Goal: Task Accomplishment & Management: Use online tool/utility

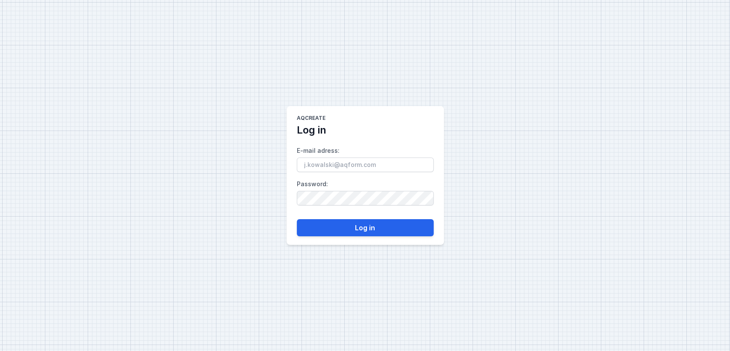
click at [349, 167] on input "E-mail adress :" at bounding box center [365, 164] width 137 height 15
type input "[EMAIL_ADDRESS][DOMAIN_NAME]"
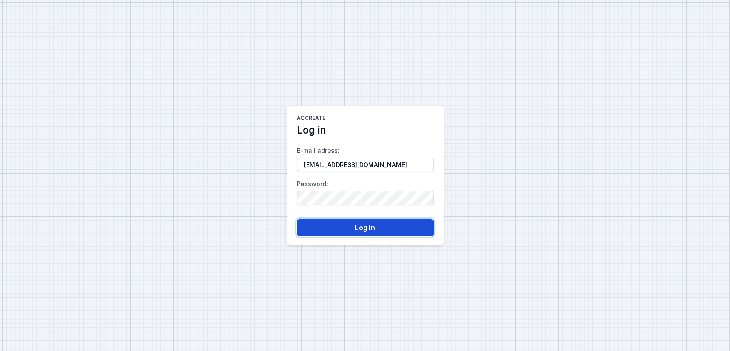
click at [372, 230] on button "Log in" at bounding box center [365, 227] width 137 height 17
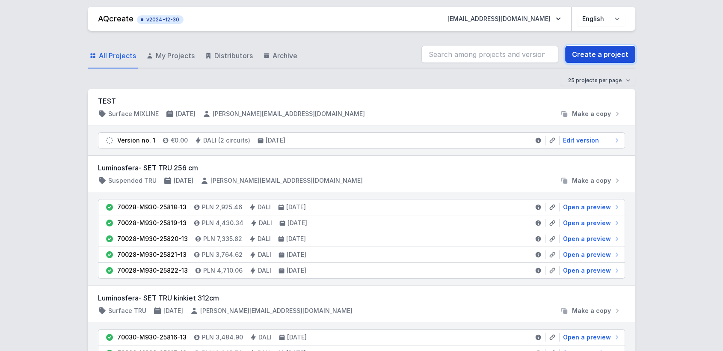
click at [616, 56] on link "Create a project" at bounding box center [600, 54] width 70 height 17
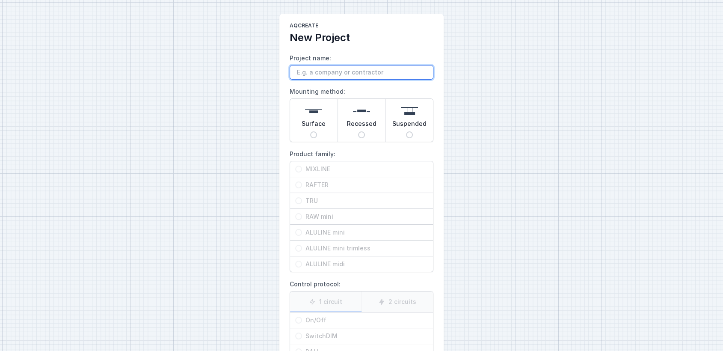
click at [333, 75] on input "Project name:" at bounding box center [362, 72] width 144 height 15
type input "xx"
click at [307, 125] on span "Surface" at bounding box center [313, 125] width 24 height 12
click at [310, 131] on input "Surface" at bounding box center [313, 134] width 7 height 7
radio input "true"
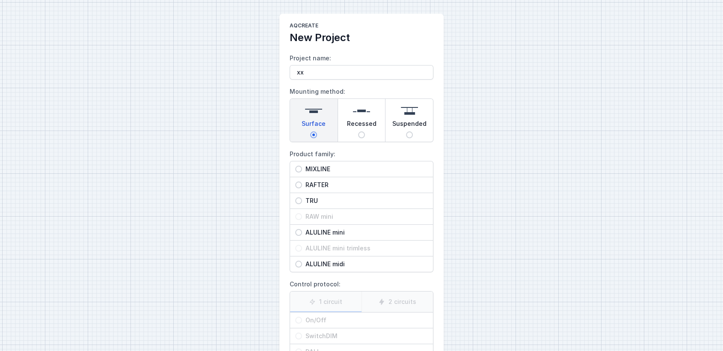
click at [318, 168] on span "MIXLINE" at bounding box center [365, 169] width 126 height 9
click at [302, 168] on input "MIXLINE" at bounding box center [298, 169] width 7 height 7
radio input "true"
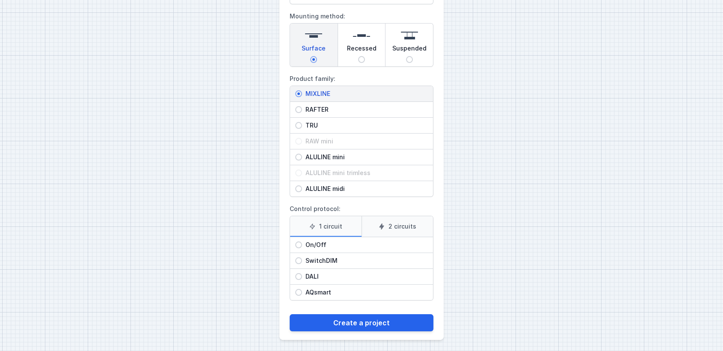
scroll to position [75, 0]
click at [379, 229] on label "2 circuits" at bounding box center [397, 226] width 72 height 21
click at [0, 0] on input "2 circuits" at bounding box center [0, 0] width 0 height 0
click at [328, 230] on label "1 circuit" at bounding box center [325, 226] width 71 height 21
click at [0, 0] on input "1 circuit" at bounding box center [0, 0] width 0 height 0
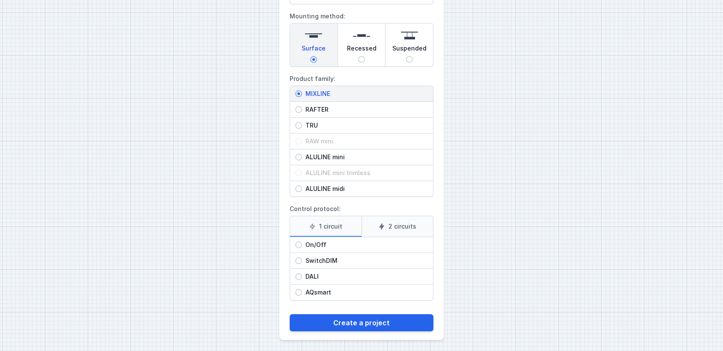
click at [326, 246] on span "On/Off" at bounding box center [365, 244] width 126 height 9
click at [302, 246] on input "On/Off" at bounding box center [298, 244] width 7 height 7
radio input "true"
click at [317, 276] on span "DALI" at bounding box center [365, 276] width 126 height 9
click at [302, 276] on input "DALI" at bounding box center [298, 276] width 7 height 7
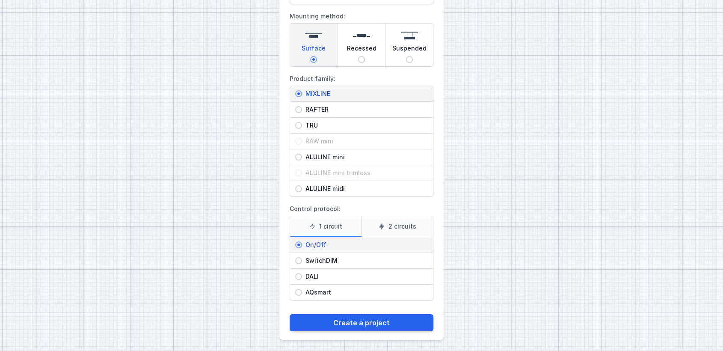
radio input "true"
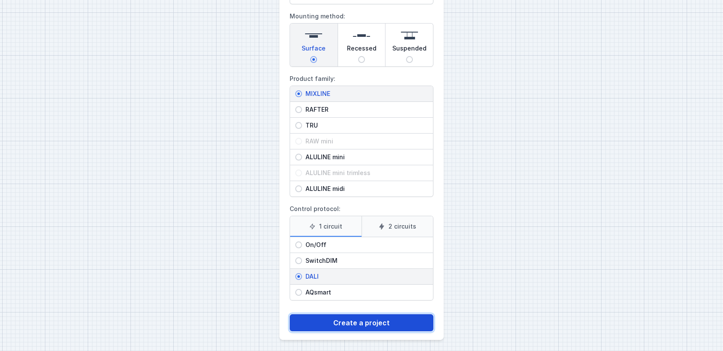
click at [346, 319] on button "Create a project" at bounding box center [362, 322] width 144 height 17
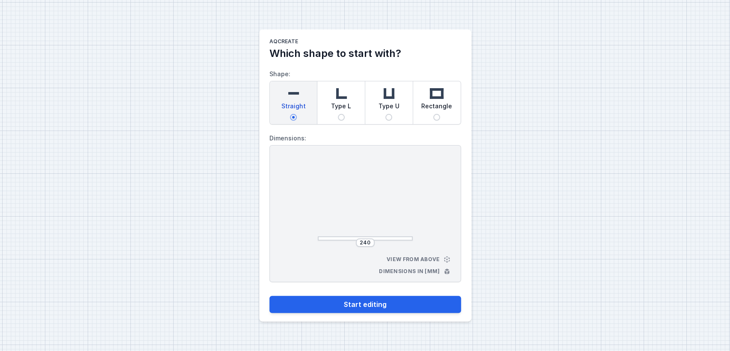
click at [435, 106] on span "Rectangle" at bounding box center [436, 108] width 31 height 12
click at [435, 114] on input "Rectangle" at bounding box center [436, 117] width 7 height 7
radio input "true"
click at [345, 115] on div "Type L" at bounding box center [340, 102] width 47 height 43
click at [345, 115] on input "Type L" at bounding box center [341, 117] width 7 height 7
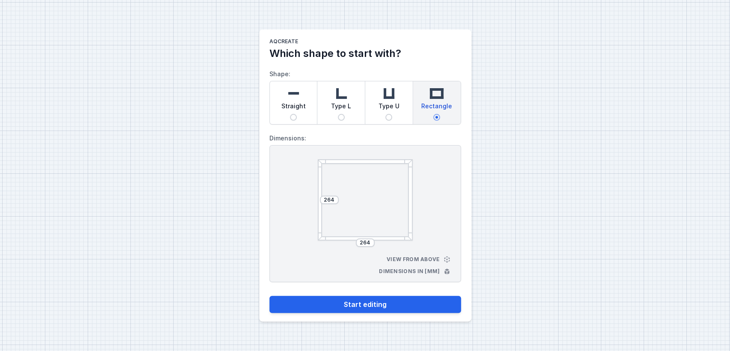
radio input "true"
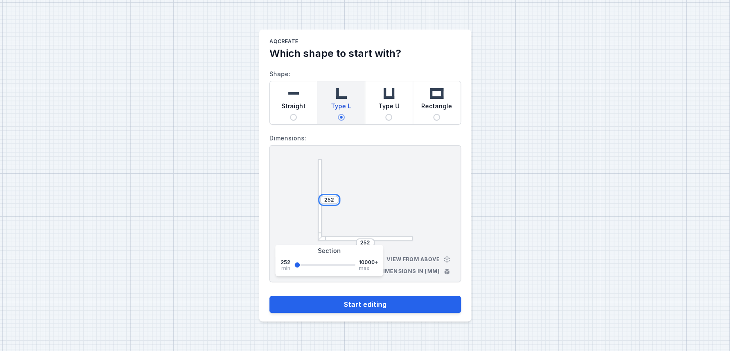
drag, startPoint x: 335, startPoint y: 201, endPoint x: 280, endPoint y: 182, distance: 58.4
click at [280, 182] on div "252 252 View from above Dimensions in [mm]" at bounding box center [365, 213] width 192 height 137
type input "3500"
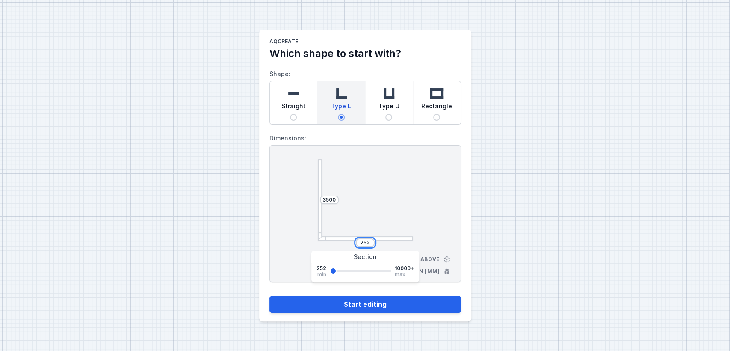
drag, startPoint x: 369, startPoint y: 240, endPoint x: 311, endPoint y: 224, distance: 60.9
click at [311, 224] on div "3500 252 View from above Dimensions in [mm]" at bounding box center [365, 213] width 192 height 137
type input "1500"
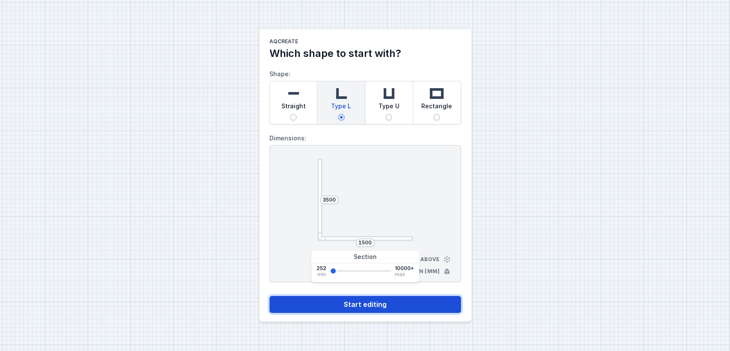
click at [371, 302] on button "Start editing" at bounding box center [365, 304] width 192 height 17
select select "4"
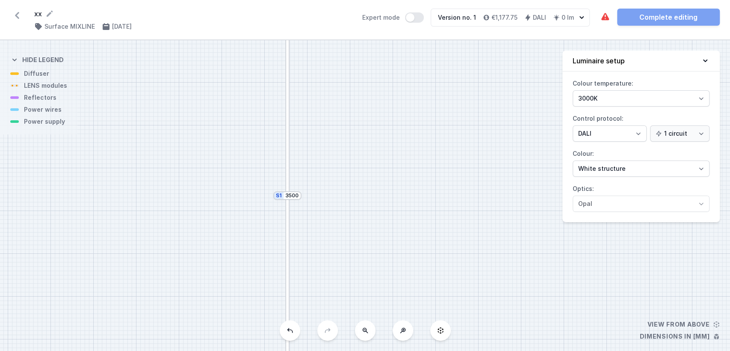
click at [366, 333] on button at bounding box center [365, 330] width 21 height 21
click at [365, 333] on button at bounding box center [365, 330] width 21 height 21
click at [365, 333] on div "S2 1500 S1 3500" at bounding box center [365, 195] width 730 height 310
drag, startPoint x: 397, startPoint y: 243, endPoint x: 388, endPoint y: 231, distance: 15.1
click at [388, 231] on div "S2 1500 S1 3500" at bounding box center [365, 195] width 730 height 310
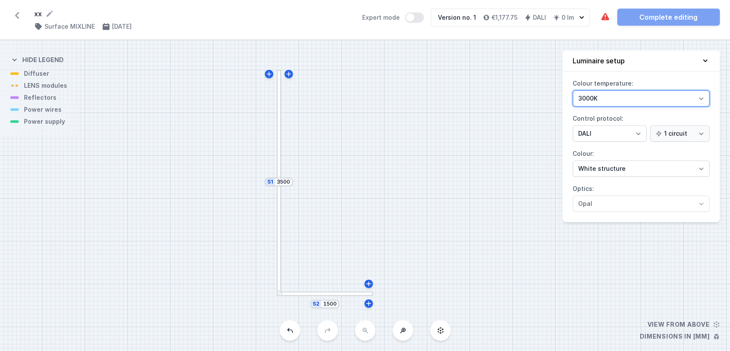
click at [652, 102] on select "3000K 4000K 2700K" at bounding box center [641, 98] width 137 height 16
select select "4000"
click at [573, 90] on select "3000K 4000K 2700K" at bounding box center [641, 98] width 137 height 16
click at [601, 131] on select "On/Off SwitchDIM DALI AQsmart" at bounding box center [610, 133] width 74 height 16
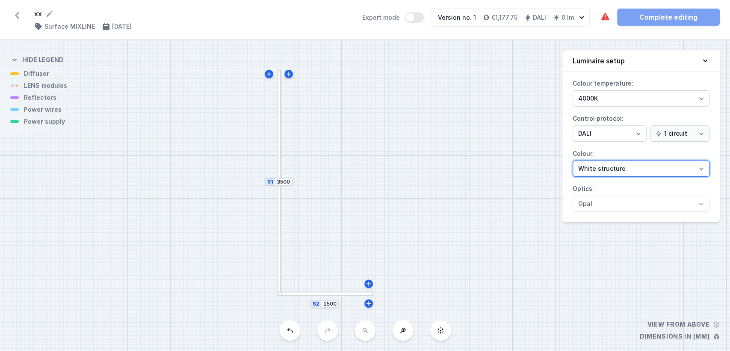
click at [609, 174] on select "White structure Black structure Gold structure Copper Gray Another colour (from…" at bounding box center [641, 168] width 137 height 16
click at [521, 163] on div "S2 1500 S1 3500" at bounding box center [365, 195] width 730 height 310
click at [277, 94] on div at bounding box center [279, 126] width 4 height 112
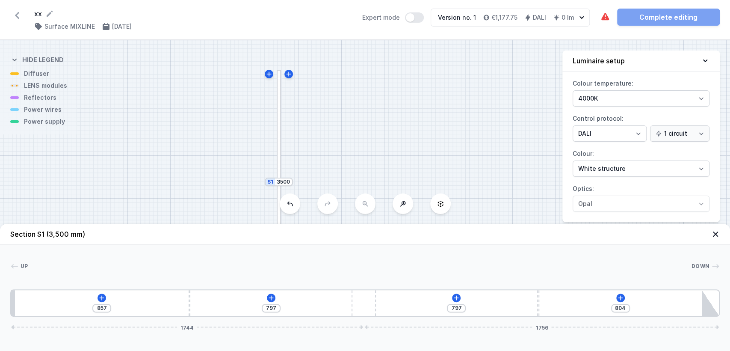
drag, startPoint x: 190, startPoint y: 303, endPoint x: 231, endPoint y: 307, distance: 41.3
click at [231, 307] on div "857 797 797 804 1744 1756" at bounding box center [364, 302] width 709 height 27
type input "854"
type input "800"
type input "737"
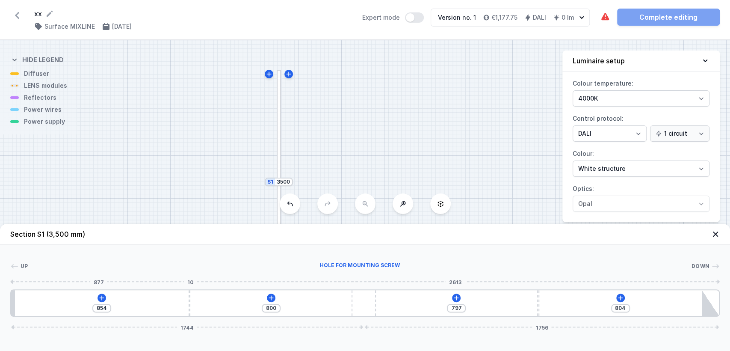
type input "917"
type input "698"
type input "956"
type input "669"
type input "985"
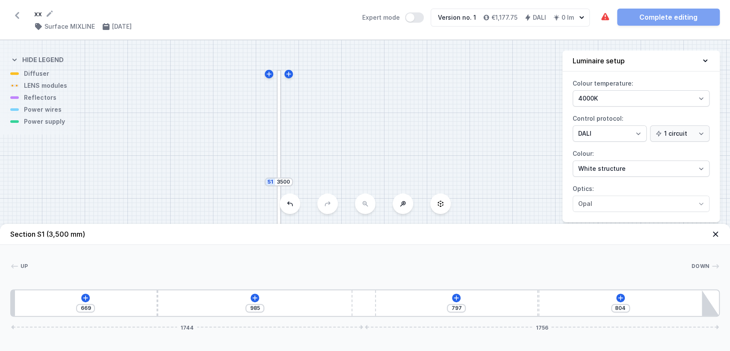
type input "642"
type input "1012"
type input "617"
type input "1037"
type input "609"
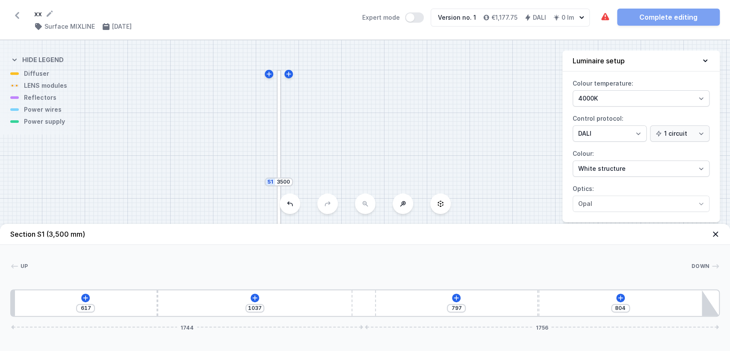
type input "1045"
type input "604"
type input "1050"
type input "602"
type input "1052"
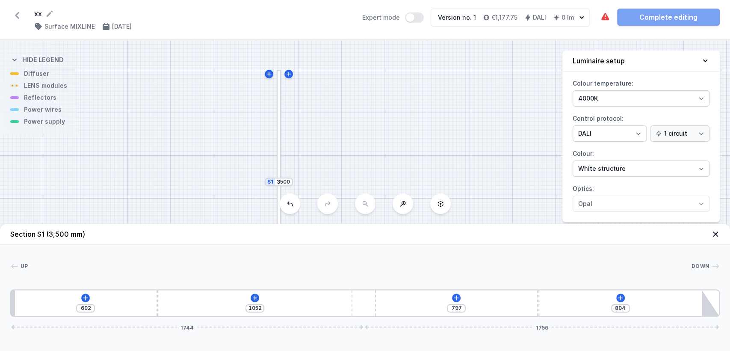
type input "600"
type input "1054"
type input "604"
type input "1050"
type input "621"
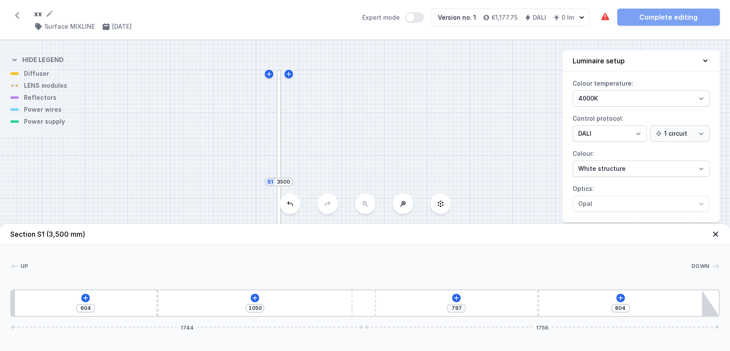
type input "1033"
type input "658"
type input "996"
type input "746"
type input "908"
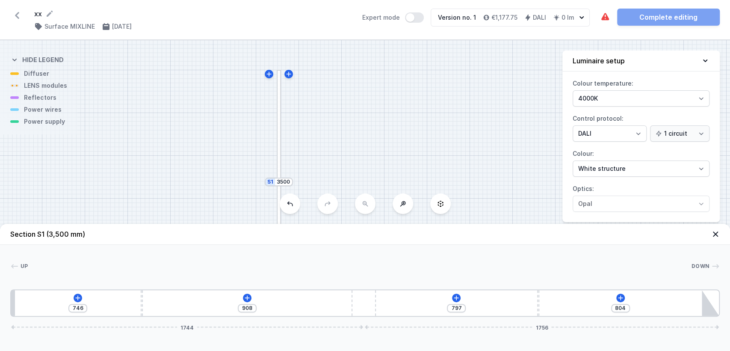
type input "816"
type input "838"
type input "906"
type input "748"
type input "966"
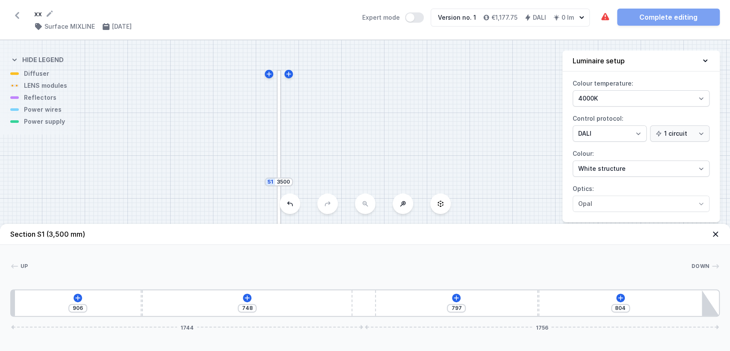
type input "688"
type input "1058"
type input "596"
type input "1103"
type input "551"
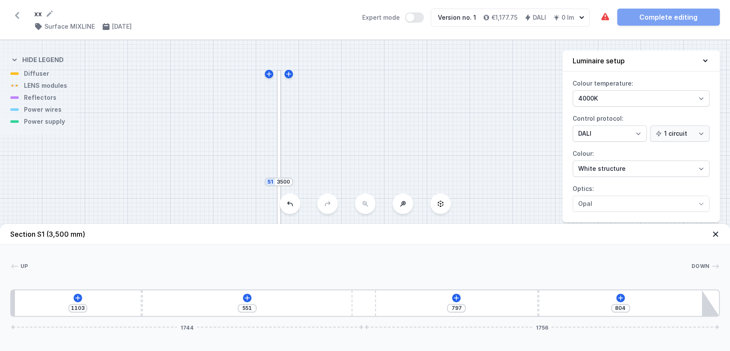
type input "1143"
type input "511"
type input "1153"
type input "501"
type input "1159"
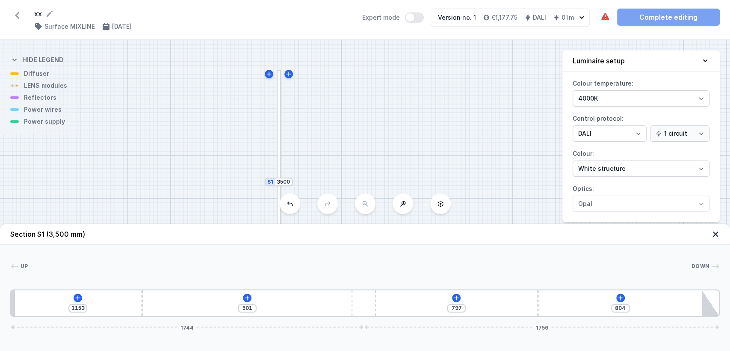
type input "495"
type input "1168"
type input "486"
type input "1174"
type input "480"
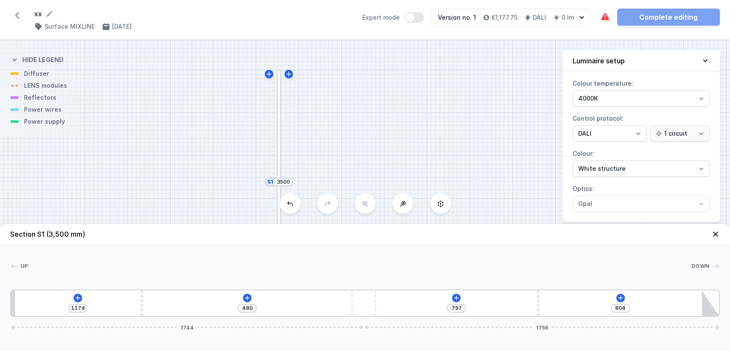
type input "1176"
type input "478"
type input "1149"
type input "505"
type input "1124"
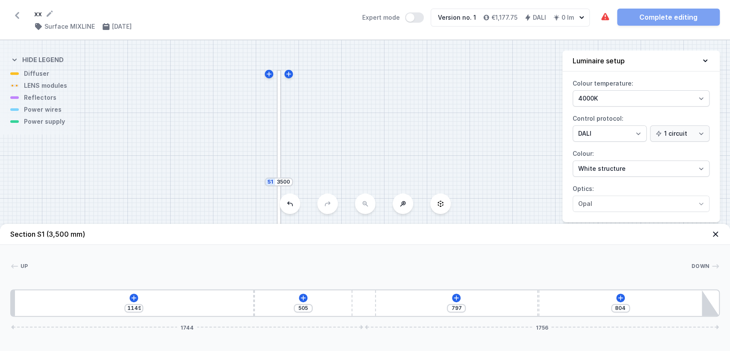
type input "530"
type input "1074"
type input "580"
type input "974"
type input "680"
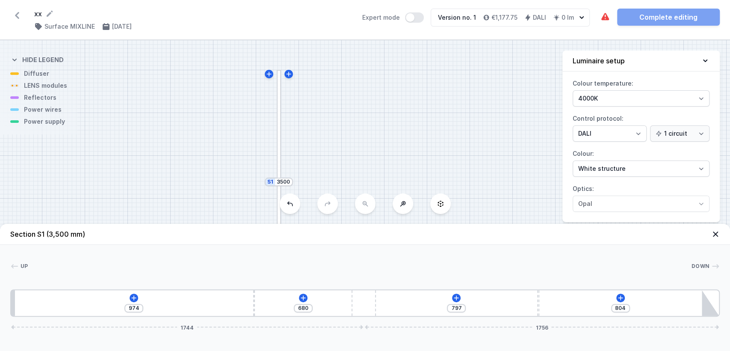
type input "897"
type input "757"
type input "841"
type input "813"
type input "775"
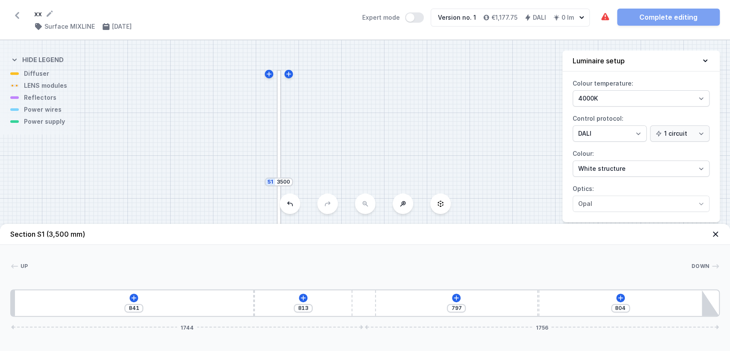
type input "879"
type input "731"
type input "923"
type input "708"
type input "946"
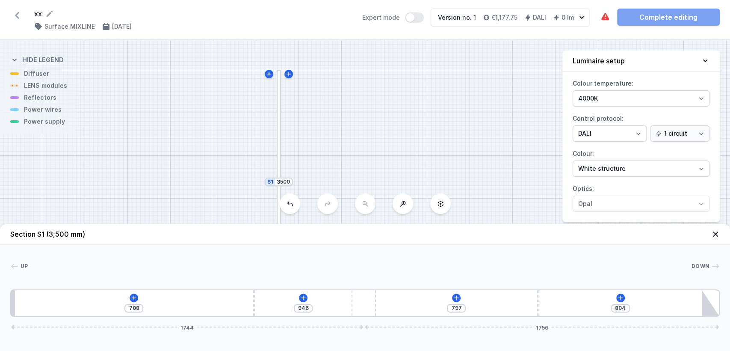
type input "692"
type input "962"
type input "685"
type input "969"
type input "683"
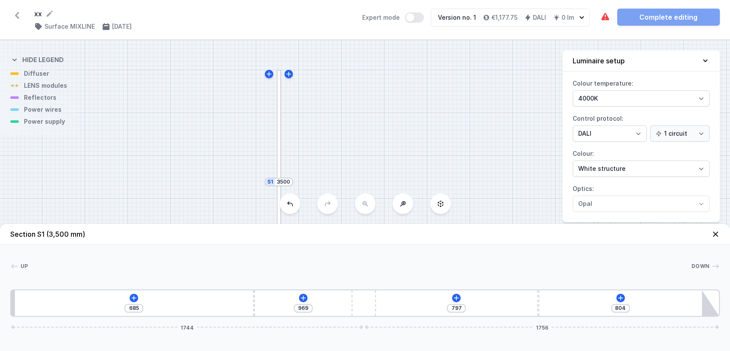
type input "971"
type input "681"
type input "973"
type input "685"
type input "969"
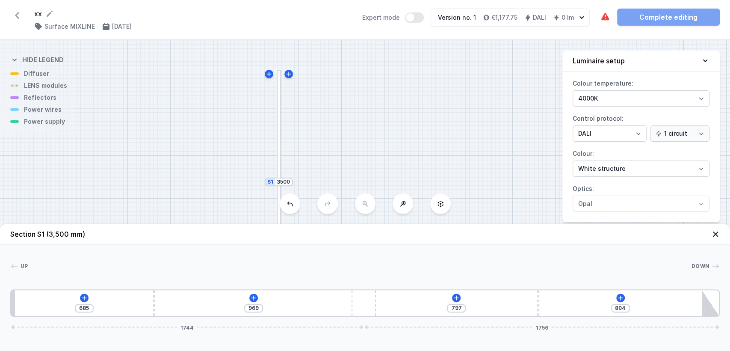
type input "704"
type input "950"
type input "733"
type input "921"
type input "852"
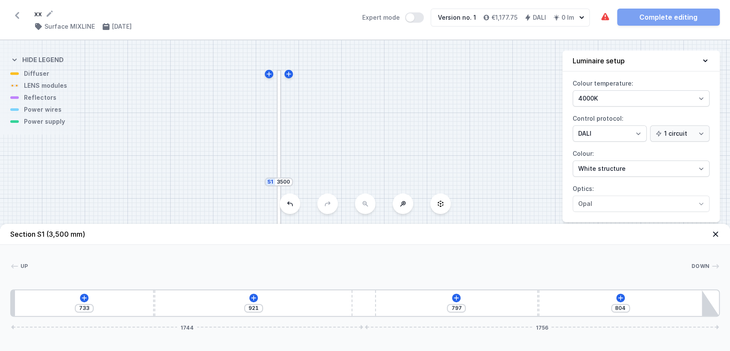
type input "802"
type input "970"
type input "684"
type input "1103"
type input "551"
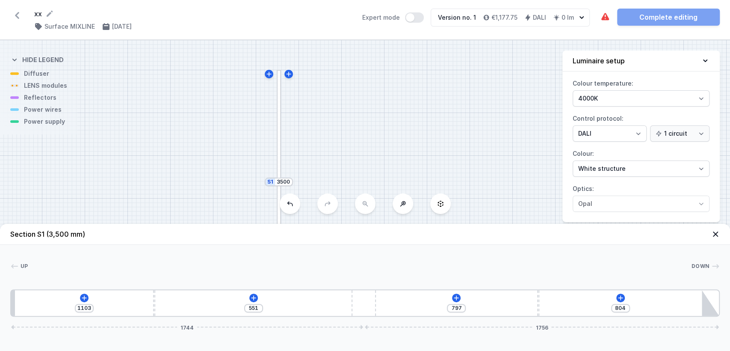
type input "1257"
type input "397"
type input "1290"
type input "364"
type input "1118"
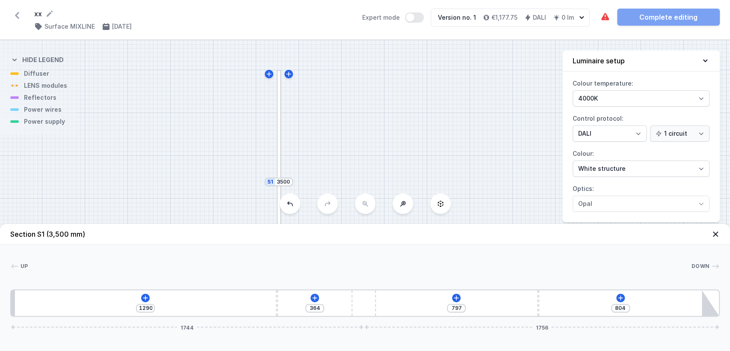
type input "536"
type input "918"
type input "736"
type input "725"
type input "929"
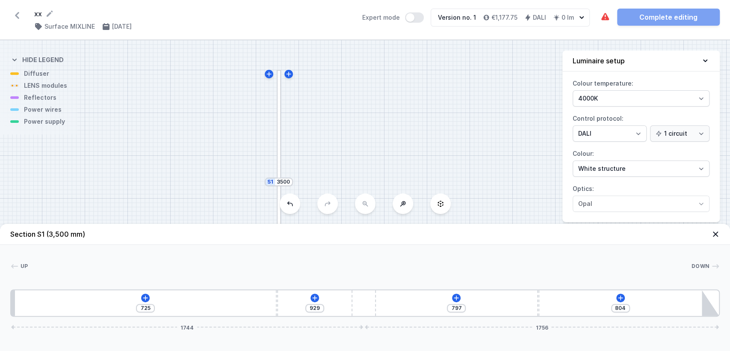
type input "642"
type input "1012"
type input "609"
type input "1045"
type input "598"
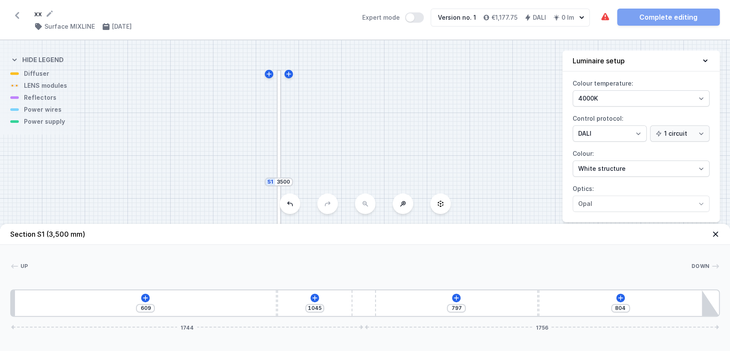
type input "1056"
type input "596"
type input "1058"
type input "611"
type input "1043"
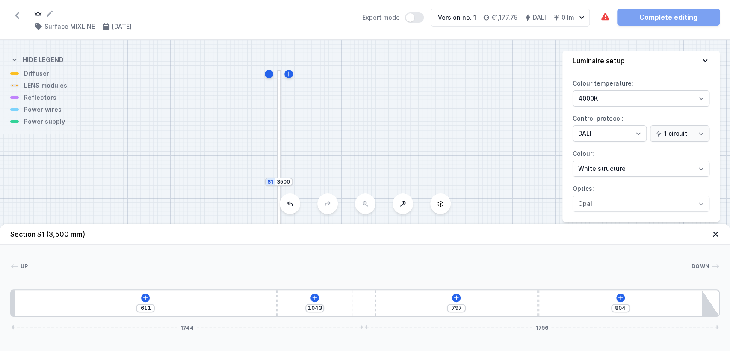
type input "631"
type input "1023"
type input "665"
type input "989"
type input "719"
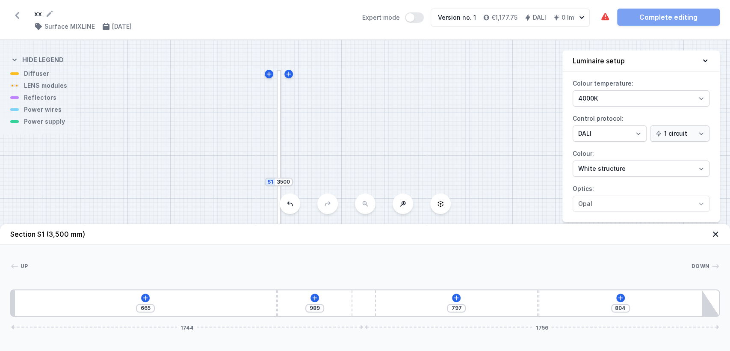
type input "935"
type input "777"
type input "877"
type input "873"
type input "781"
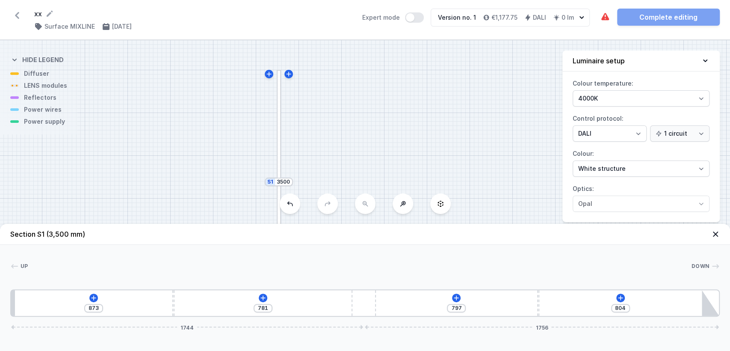
type input "1030"
type input "624"
type input "1087"
type input "567"
type input "1103"
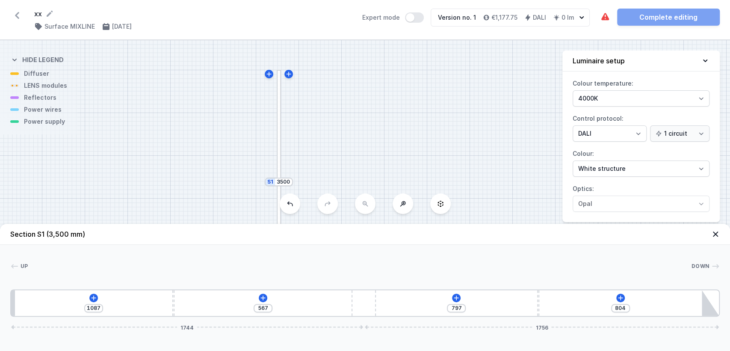
type input "551"
type input "1105"
type input "549"
type input "1107"
type input "547"
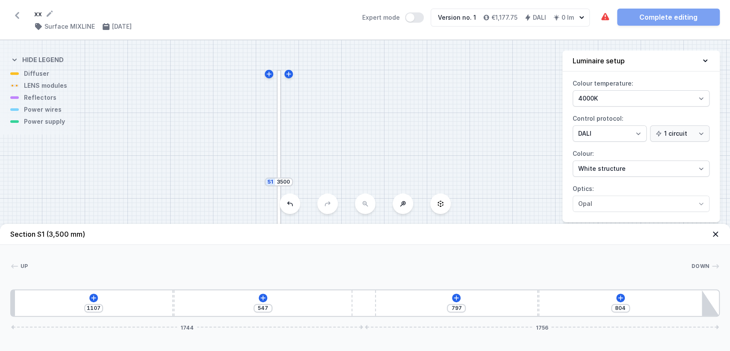
type input "1105"
type input "549"
type input "1064"
type input "590"
type input "1010"
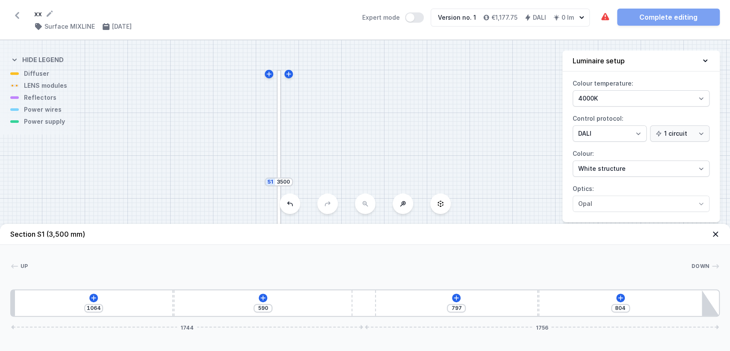
type input "644"
type input "914"
type input "740"
type input "744"
type input "910"
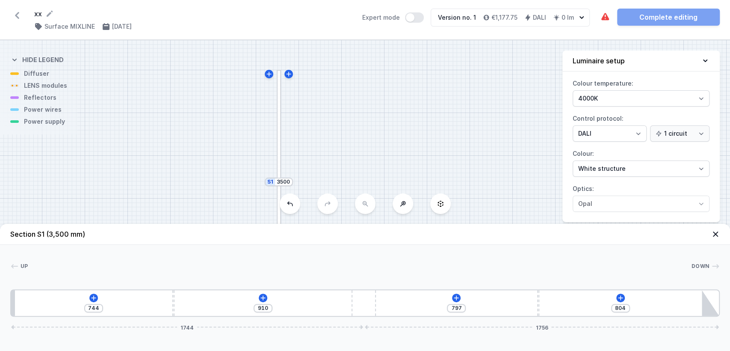
type input "681"
type input "973"
type input "648"
type input "1006"
type input "638"
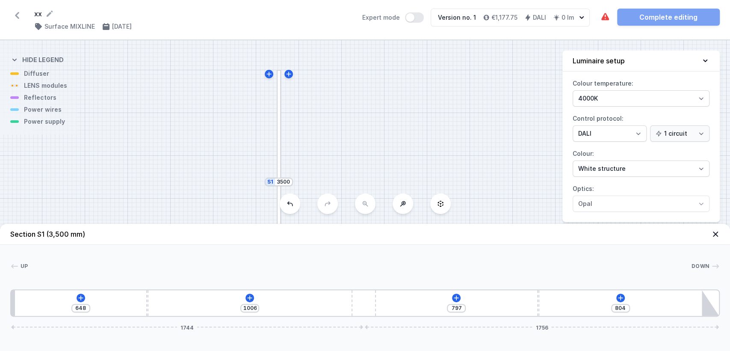
type input "1016"
type input "636"
type input "1018"
type input "660"
type input "994"
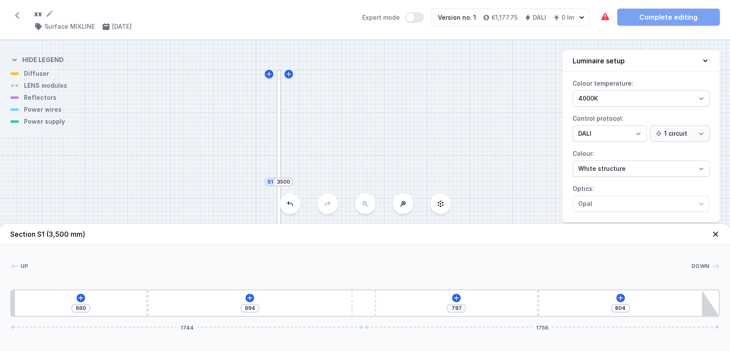
type input "683"
type input "971"
type input "760"
type input "894"
type input "804"
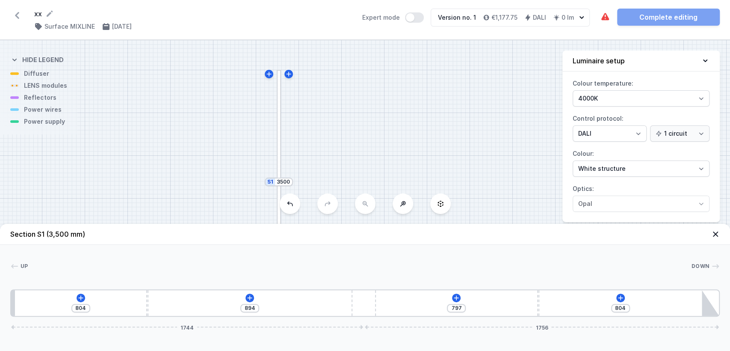
type input "850"
type input "804"
type input "902"
type input "752"
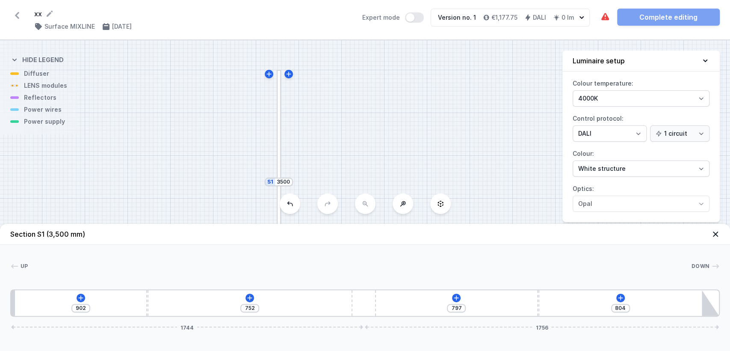
type input "912"
type input "742"
type input "914"
type input "740"
type input "900"
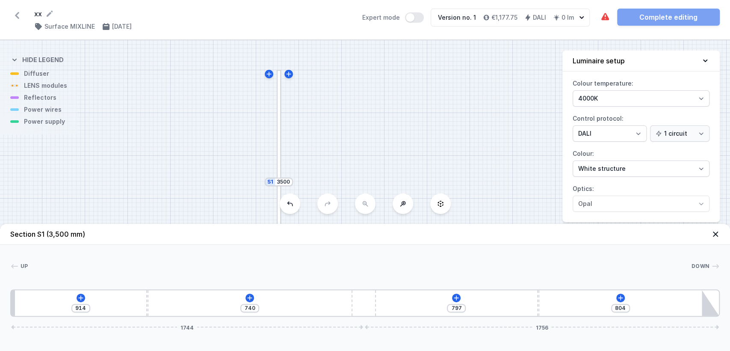
type input "754"
type input "875"
type input "779"
type input "858"
type input "796"
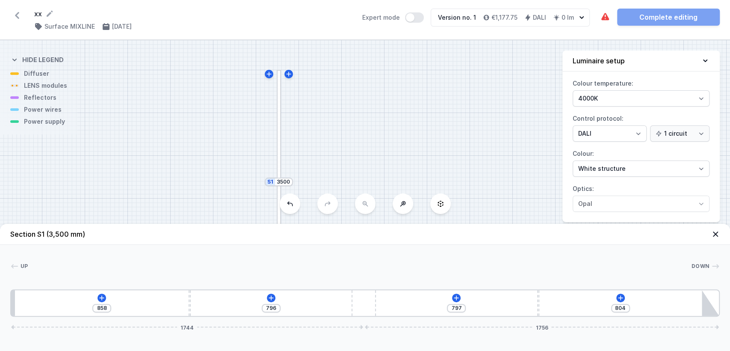
type input "852"
type input "802"
type input "845"
type input "809"
type input "843"
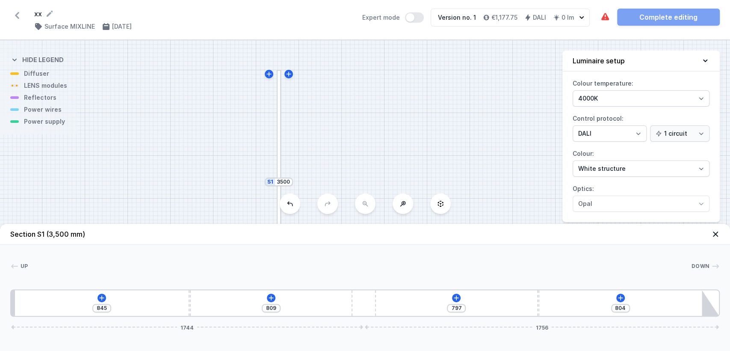
type input "811"
type input "841"
drag, startPoint x: 189, startPoint y: 304, endPoint x: 185, endPoint y: 326, distance: 22.6
click at [185, 316] on div "841 813 797 804 1744 1756" at bounding box center [364, 302] width 709 height 27
type input "733"
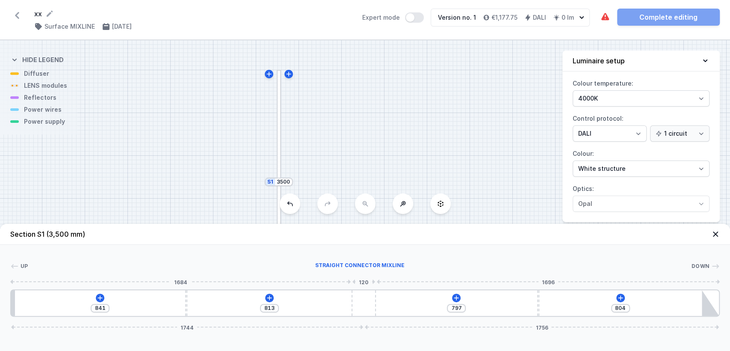
type input "884"
type input "764"
type input "853"
type input "787"
type input "830"
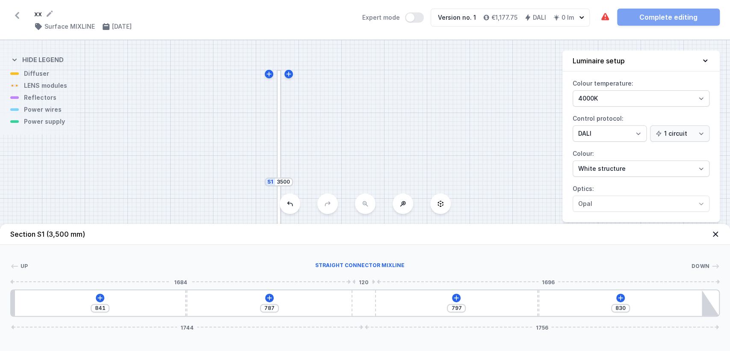
type input "816"
type input "801"
type input "847"
type input "770"
type input "862"
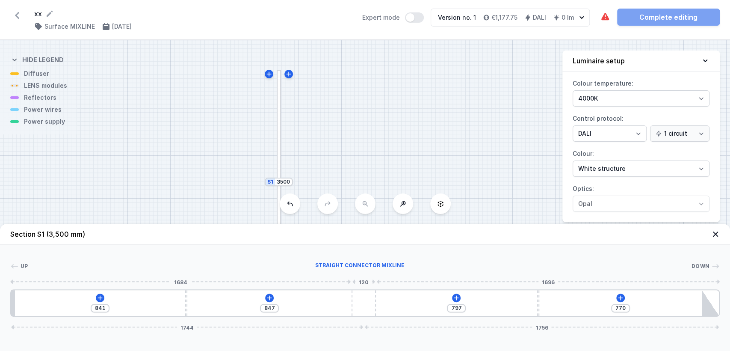
type input "755"
type input "891"
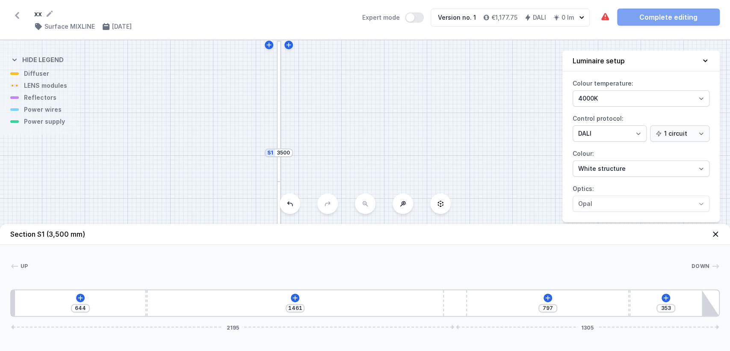
drag, startPoint x: 357, startPoint y: 302, endPoint x: 484, endPoint y: 305, distance: 127.1
click at [484, 305] on div "644 1461 797 353 2195 1305" at bounding box center [364, 302] width 709 height 27
click at [298, 298] on icon at bounding box center [295, 297] width 7 height 7
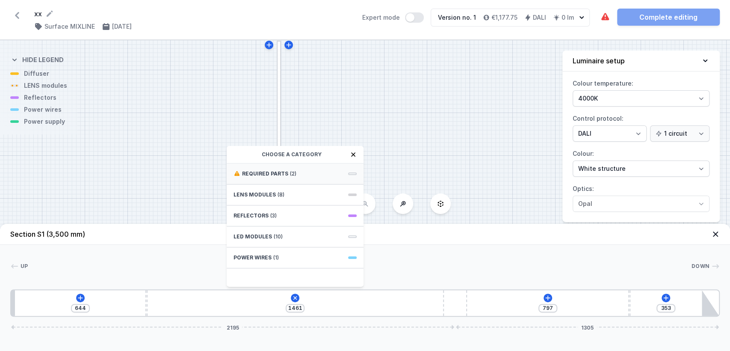
click at [275, 169] on div "Required parts (2)" at bounding box center [295, 173] width 137 height 21
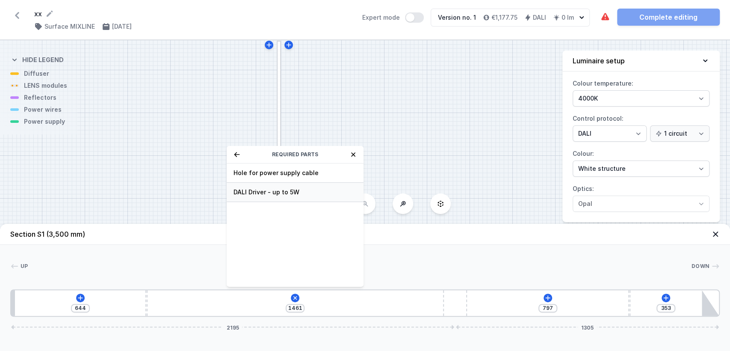
click at [254, 188] on span "DALI Driver - up to 5W" at bounding box center [295, 192] width 123 height 9
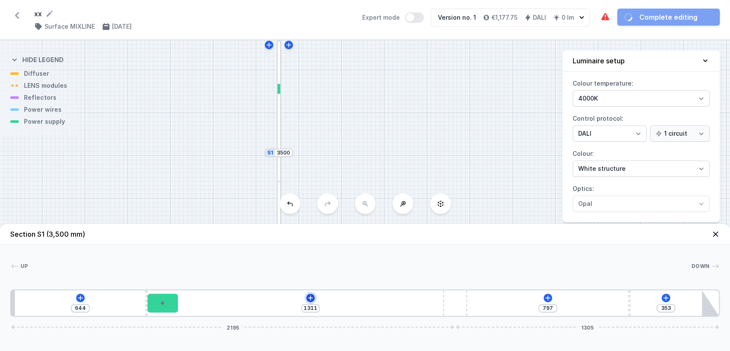
click at [308, 299] on icon at bounding box center [310, 297] width 7 height 7
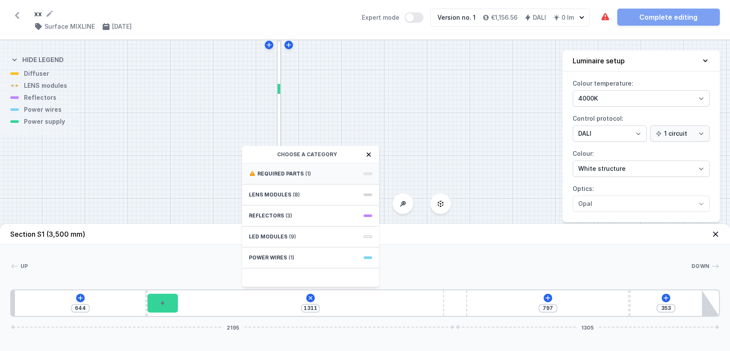
click at [299, 174] on span "Required parts" at bounding box center [280, 173] width 46 height 7
click at [284, 169] on span "Hole for power supply cable" at bounding box center [310, 172] width 123 height 9
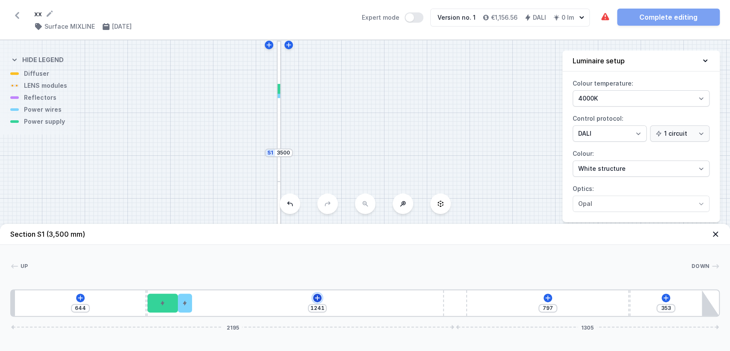
click at [317, 296] on icon at bounding box center [317, 297] width 5 height 5
click at [233, 301] on div "644 1241 797 353 2195 1305" at bounding box center [364, 302] width 709 height 27
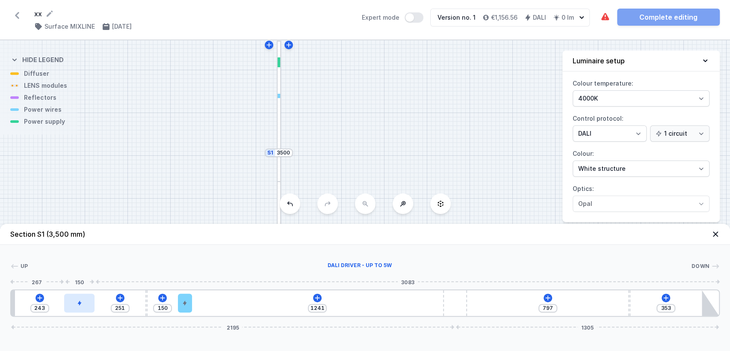
drag, startPoint x: 169, startPoint y: 303, endPoint x: 83, endPoint y: 299, distance: 86.5
click at [83, 299] on div at bounding box center [79, 302] width 30 height 19
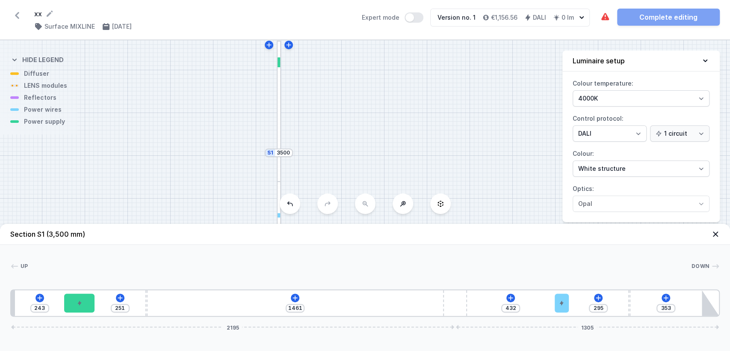
drag, startPoint x: 190, startPoint y: 302, endPoint x: 576, endPoint y: 360, distance: 390.4
click at [293, 296] on icon at bounding box center [295, 297] width 7 height 7
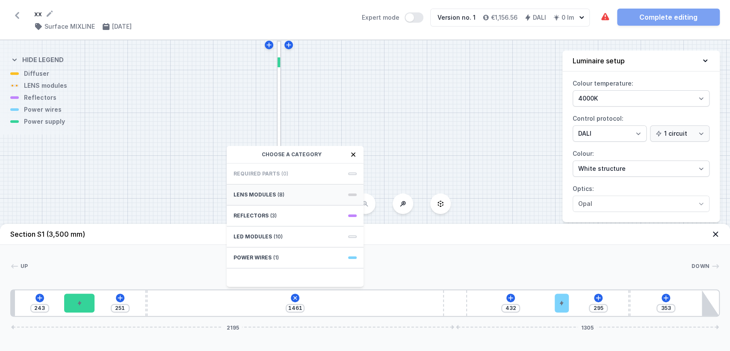
click at [281, 196] on span "(8)" at bounding box center [281, 194] width 7 height 7
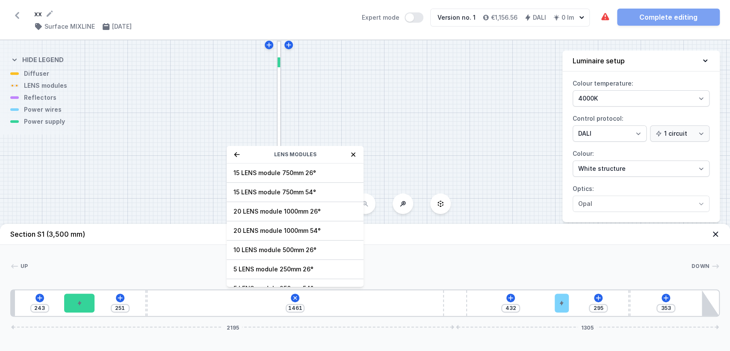
click at [236, 157] on icon at bounding box center [237, 154] width 7 height 7
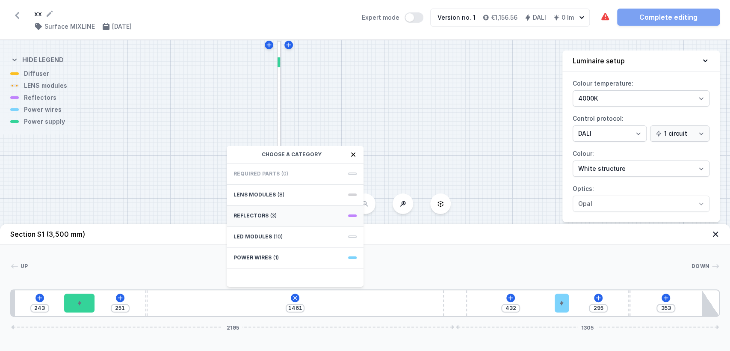
click at [246, 213] on span "Reflectors" at bounding box center [251, 215] width 35 height 7
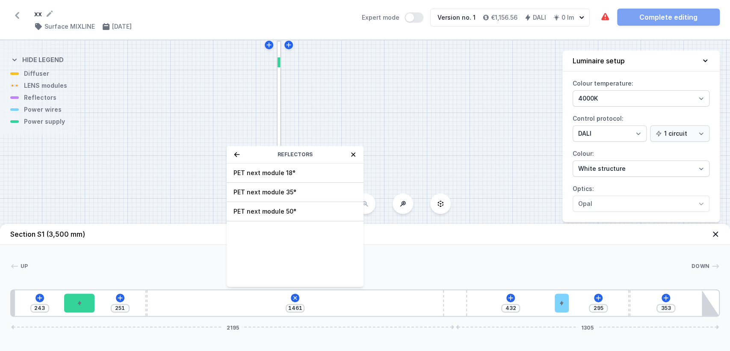
click at [238, 155] on icon at bounding box center [237, 154] width 7 height 7
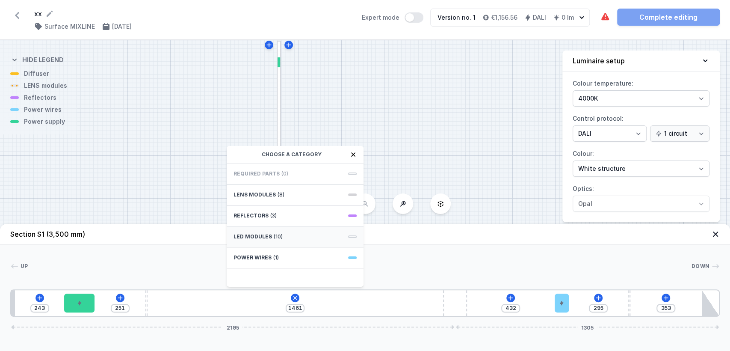
click at [246, 237] on span "LED modules" at bounding box center [253, 236] width 38 height 7
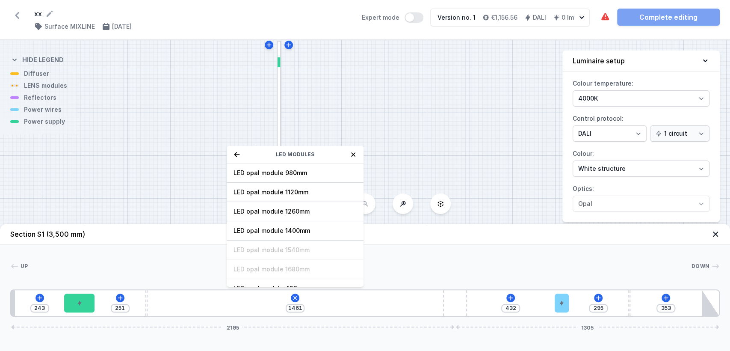
click at [233, 155] on div "LED modules" at bounding box center [295, 155] width 137 height 18
click at [235, 152] on icon at bounding box center [237, 154] width 7 height 7
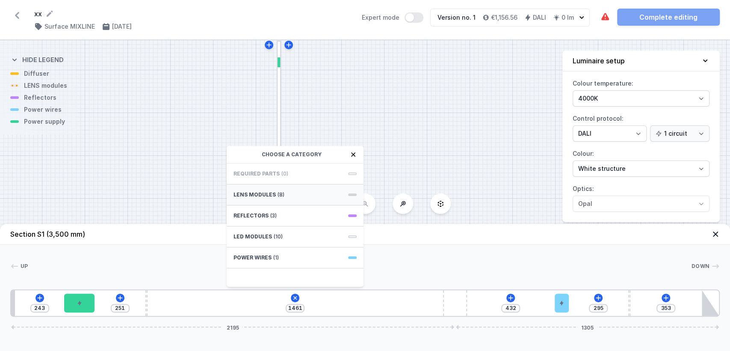
click at [257, 191] on span "LENS modules" at bounding box center [255, 194] width 42 height 7
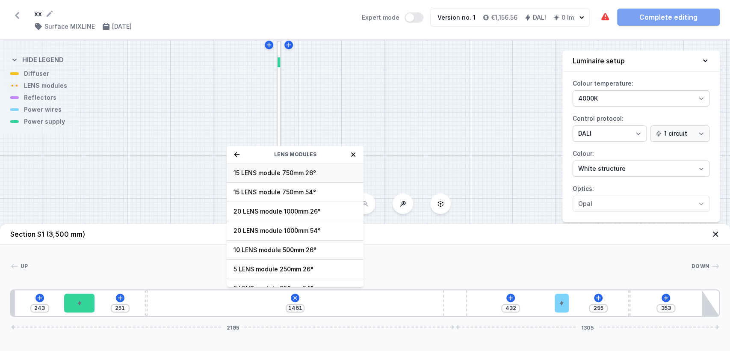
click at [284, 177] on div "15 LENS module 750mm 26°" at bounding box center [295, 172] width 137 height 19
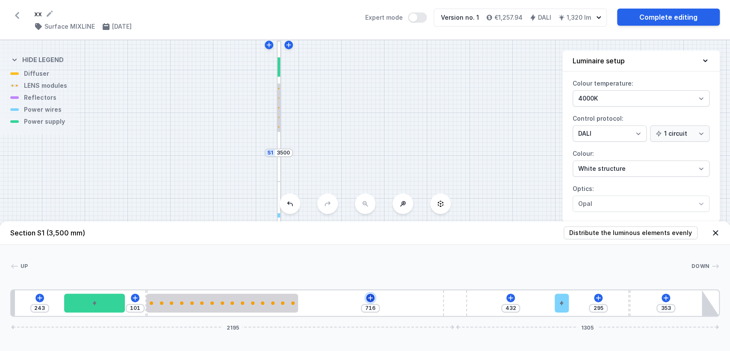
click at [373, 298] on icon at bounding box center [370, 297] width 7 height 7
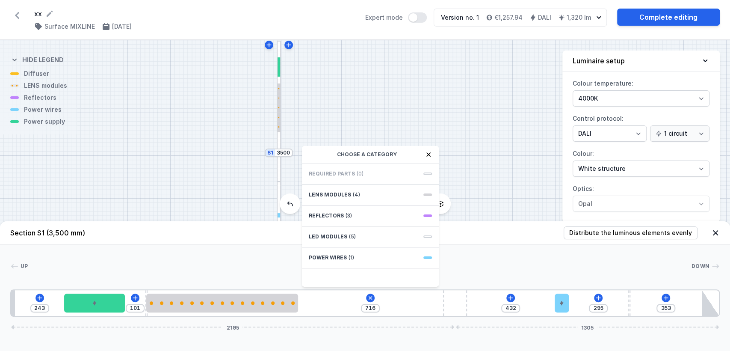
click at [349, 306] on div "243 101 716 Choose a category Required parts (0) LENS modules (4) Reflectors (3…" at bounding box center [364, 302] width 709 height 27
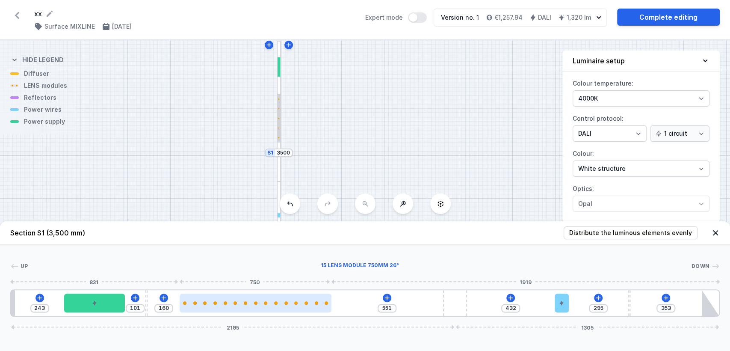
drag, startPoint x: 169, startPoint y: 302, endPoint x: 201, endPoint y: 306, distance: 32.3
click at [201, 306] on div at bounding box center [256, 302] width 152 height 19
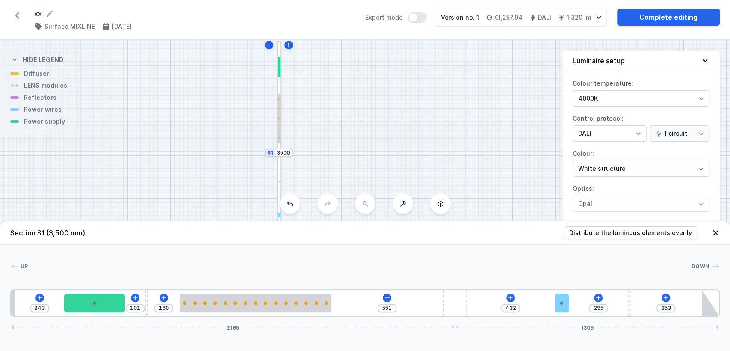
click at [237, 286] on div "Up Down 1 2 3 4 5 6 3 7 243 101 160 551 432 295 353 2195 1305 263 300 101 10 16…" at bounding box center [365, 281] width 730 height 72
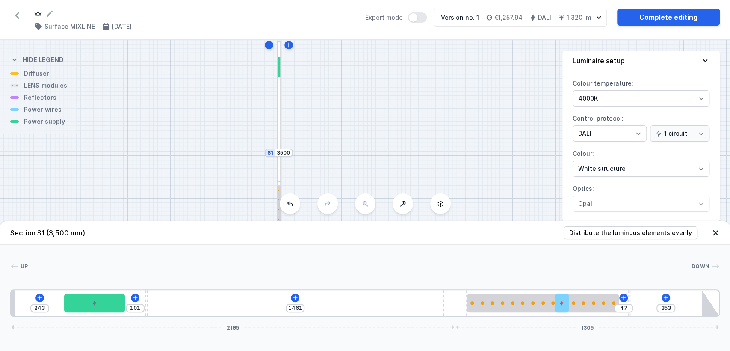
drag, startPoint x: 234, startPoint y: 300, endPoint x: 454, endPoint y: 322, distance: 221.4
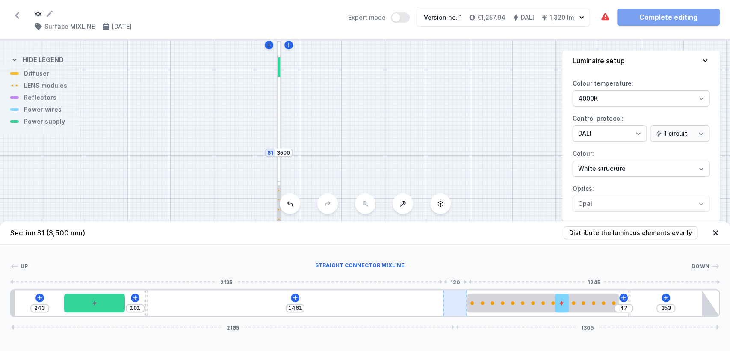
drag, startPoint x: 481, startPoint y: 303, endPoint x: 463, endPoint y: 302, distance: 17.6
click at [463, 302] on div "243 101 1461 47 353 2195 1305" at bounding box center [364, 302] width 709 height 27
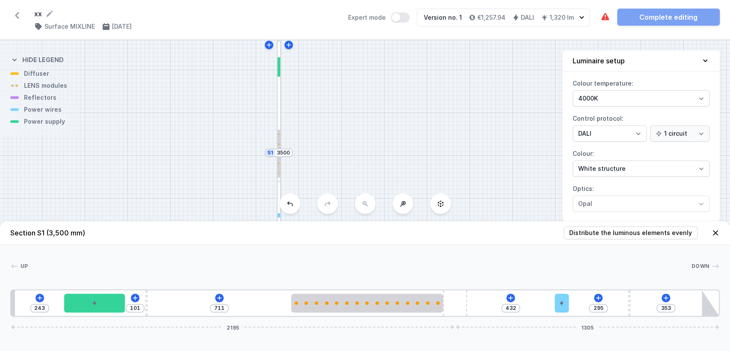
drag, startPoint x: 587, startPoint y: 302, endPoint x: 420, endPoint y: 283, distance: 168.3
click at [420, 283] on div "Up Down 1 2 3 4 5 6 3 7 243 101 711 432 295 353 2195 1305 263 300 101 10 711 75…" at bounding box center [365, 281] width 730 height 72
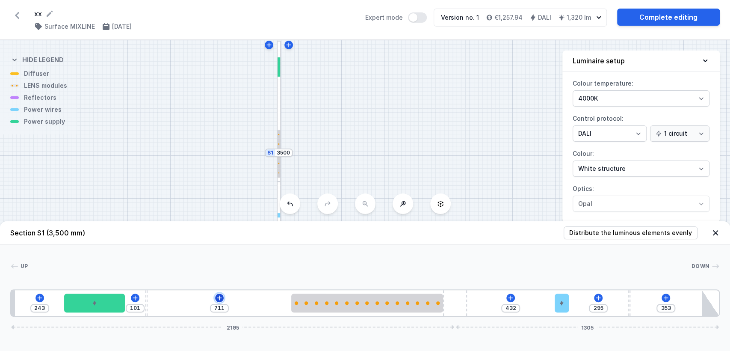
click at [219, 298] on icon at bounding box center [219, 297] width 7 height 7
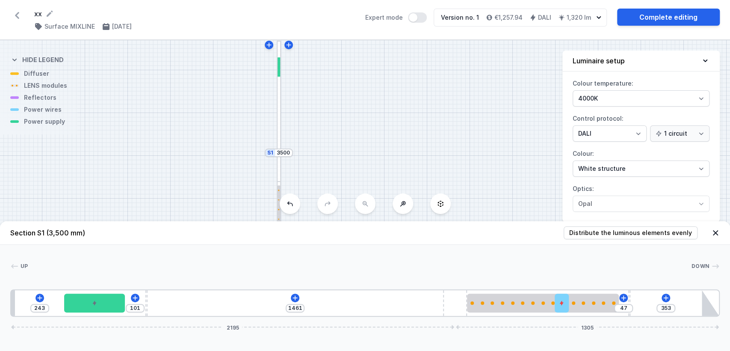
drag, startPoint x: 342, startPoint y: 297, endPoint x: 529, endPoint y: 316, distance: 188.7
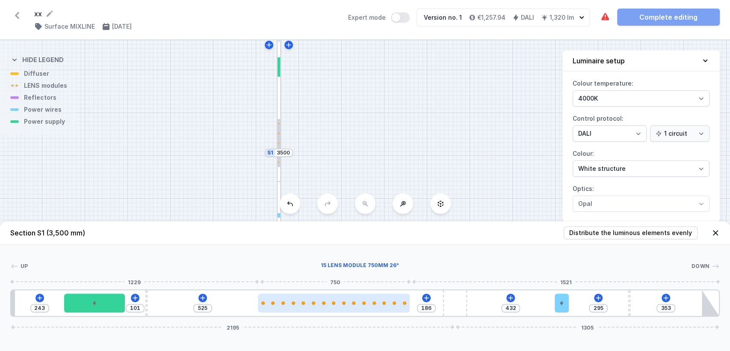
drag, startPoint x: 521, startPoint y: 307, endPoint x: 309, endPoint y: 304, distance: 211.7
click at [309, 304] on div at bounding box center [334, 302] width 152 height 19
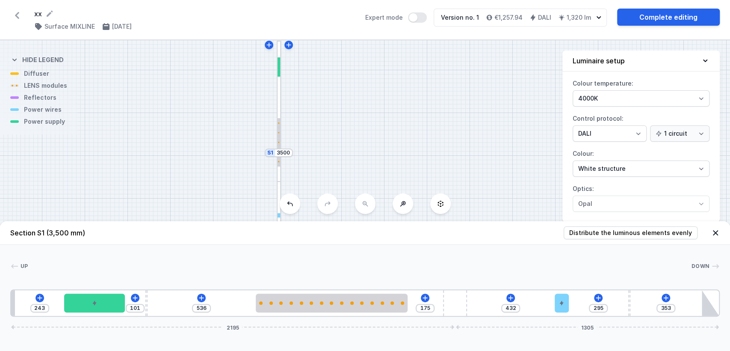
drag, startPoint x: 627, startPoint y: 299, endPoint x: 615, endPoint y: 299, distance: 12.4
click at [615, 299] on div "243 101 536 175 432 295 353 2195 1305" at bounding box center [364, 302] width 709 height 27
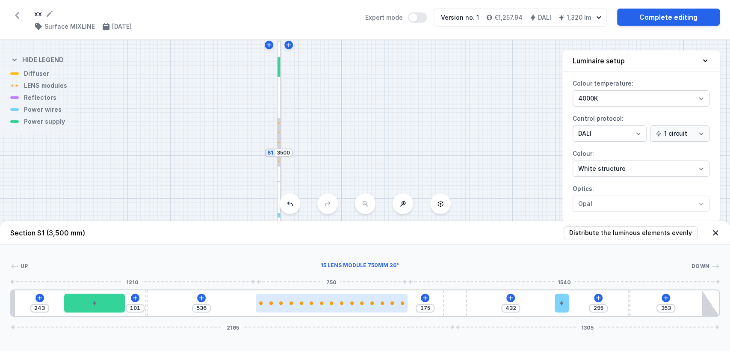
click at [372, 301] on div at bounding box center [371, 302] width 3 height 3
click at [349, 304] on div at bounding box center [332, 302] width 152 height 19
click at [348, 306] on div at bounding box center [332, 302] width 152 height 19
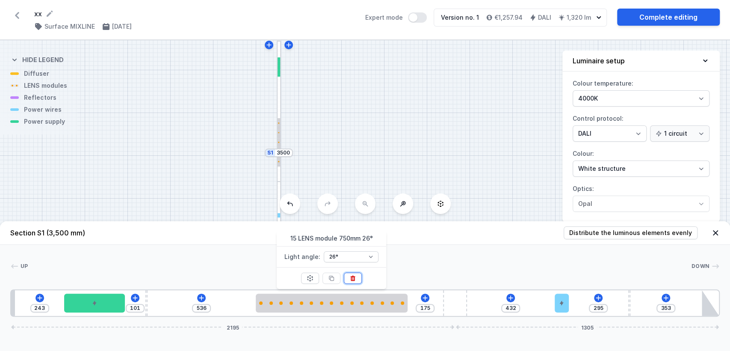
click at [356, 278] on button at bounding box center [353, 277] width 18 height 11
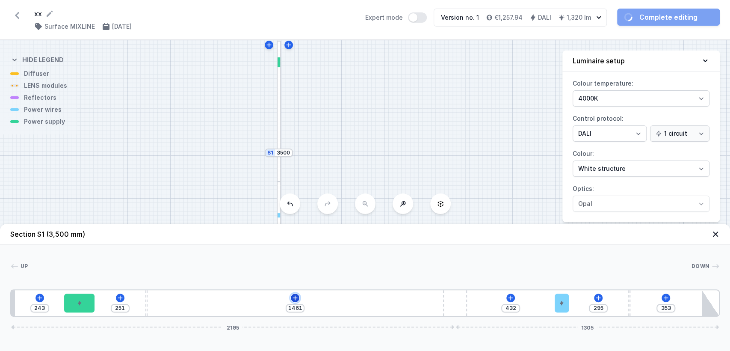
click at [297, 299] on icon at bounding box center [295, 297] width 7 height 7
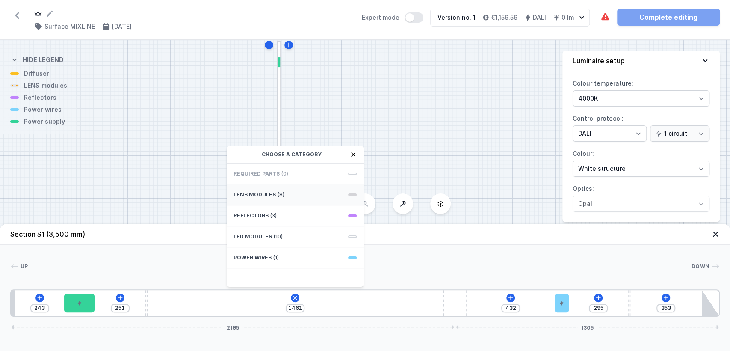
click at [278, 197] on span "(8)" at bounding box center [281, 194] width 7 height 7
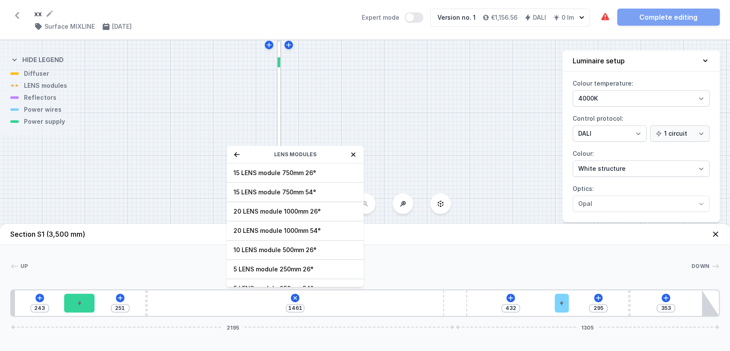
scroll to position [29, 0]
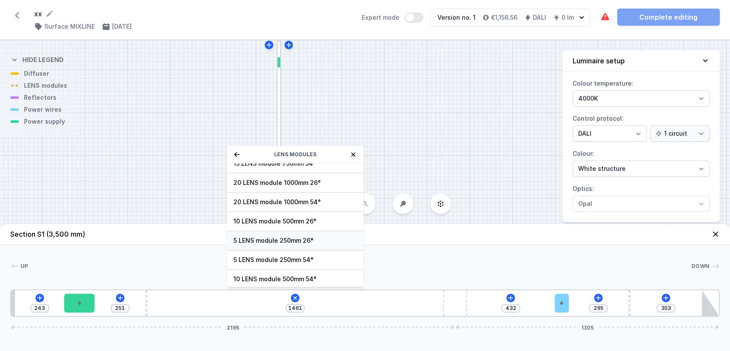
click at [267, 238] on span "5 LENS module 250mm 26°" at bounding box center [295, 240] width 123 height 9
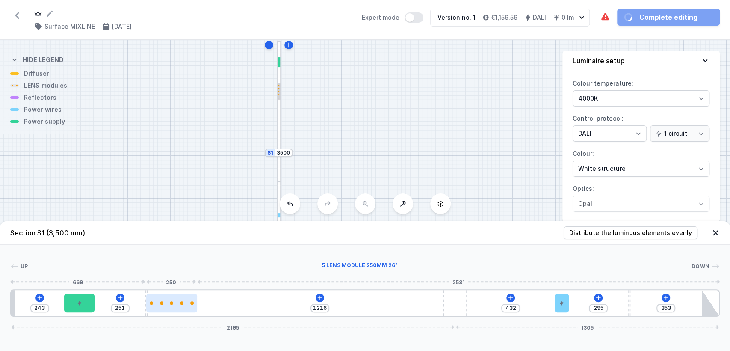
click at [184, 308] on div at bounding box center [171, 302] width 50 height 19
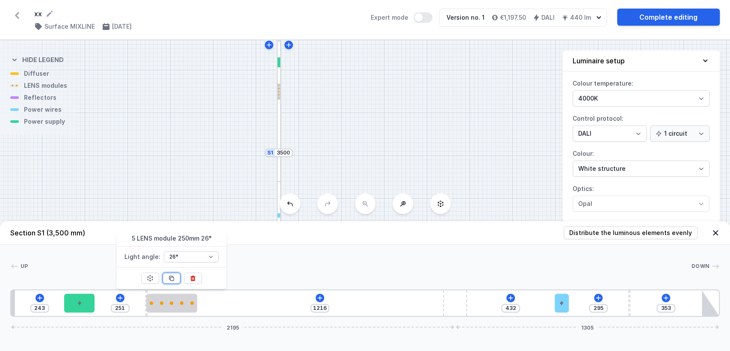
click at [171, 277] on icon at bounding box center [171, 278] width 7 height 7
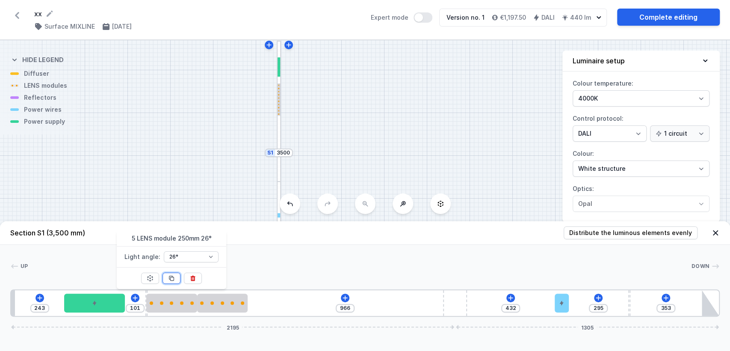
click at [171, 277] on icon at bounding box center [171, 278] width 7 height 7
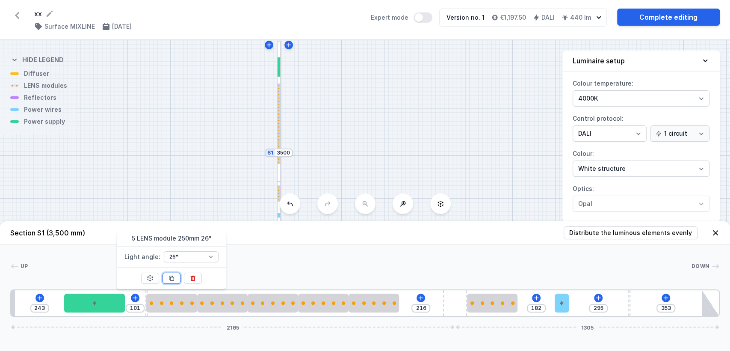
click at [171, 277] on icon at bounding box center [171, 278] width 7 height 7
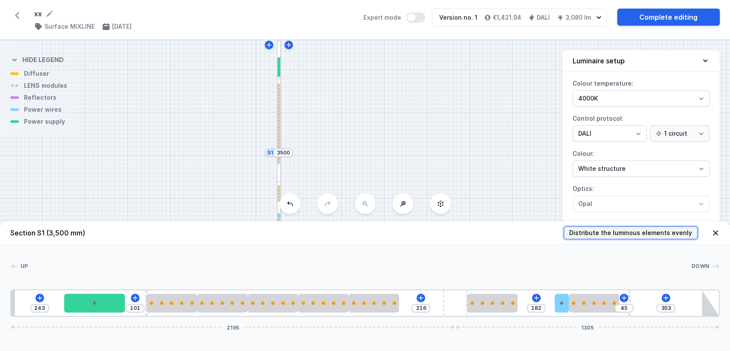
click at [600, 231] on span "Distribute the luminous elements evenly" at bounding box center [630, 232] width 123 height 9
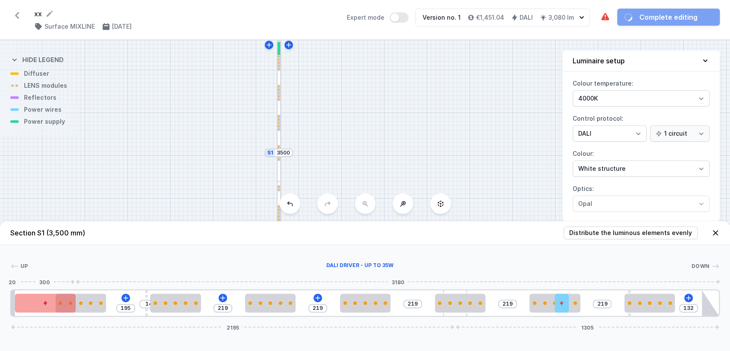
drag, startPoint x: 100, startPoint y: 305, endPoint x: 44, endPoint y: 302, distance: 56.1
click at [44, 302] on div at bounding box center [45, 302] width 61 height 19
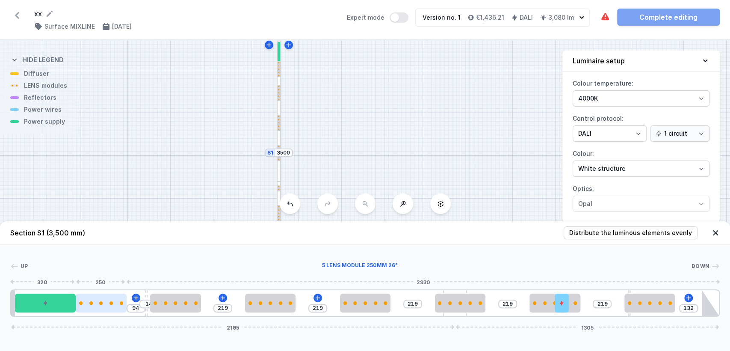
drag, startPoint x: 90, startPoint y: 300, endPoint x: 112, endPoint y: 301, distance: 21.8
click at [112, 301] on div at bounding box center [101, 302] width 50 height 19
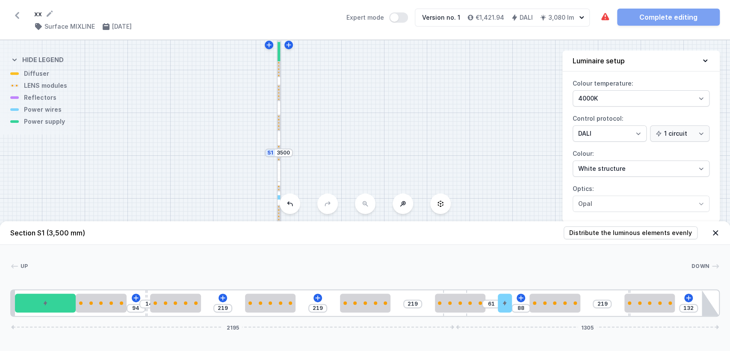
drag, startPoint x: 568, startPoint y: 299, endPoint x: 523, endPoint y: 298, distance: 44.9
click at [520, 299] on div "94 14 219 219 219 61 88 219 132 2195 1305" at bounding box center [364, 302] width 709 height 27
drag, startPoint x: 455, startPoint y: 289, endPoint x: 473, endPoint y: 290, distance: 17.5
click at [473, 290] on div "94 14 219 219 208 61 88 219 143 2182 1318" at bounding box center [364, 302] width 709 height 27
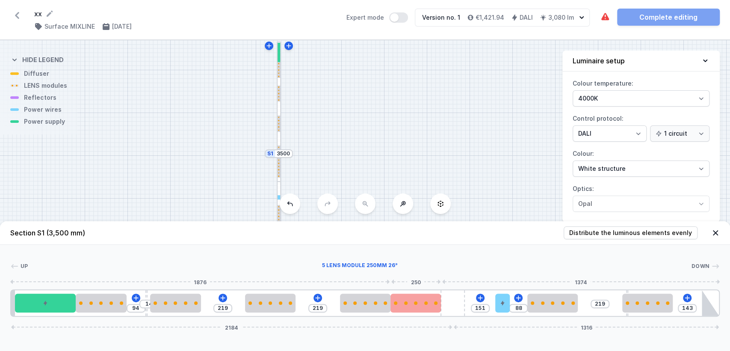
drag, startPoint x: 461, startPoint y: 300, endPoint x: 423, endPoint y: 295, distance: 38.8
click at [423, 295] on div at bounding box center [415, 302] width 50 height 19
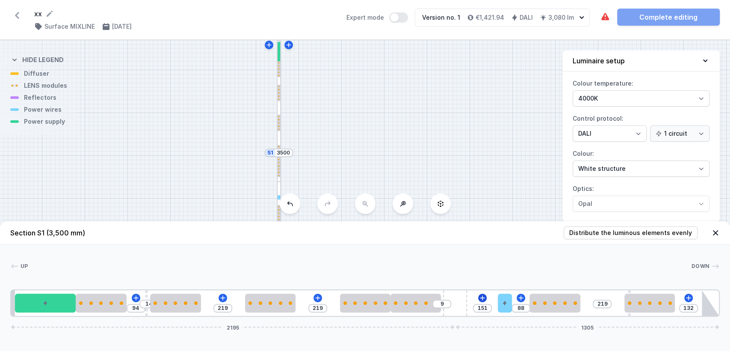
drag, startPoint x: 447, startPoint y: 297, endPoint x: 481, endPoint y: 297, distance: 33.4
click at [481, 297] on div "94 14 219 219 9 151 88 219 132 2195 1305" at bounding box center [364, 302] width 709 height 27
drag, startPoint x: 369, startPoint y: 299, endPoint x: 355, endPoint y: 300, distance: 15.0
click at [355, 300] on div at bounding box center [351, 302] width 50 height 19
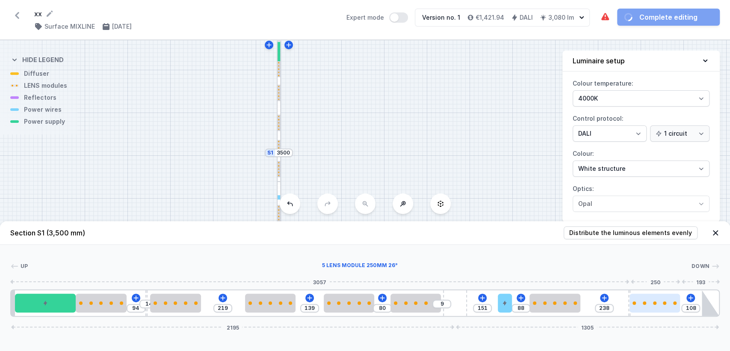
drag, startPoint x: 659, startPoint y: 304, endPoint x: 675, endPoint y: 303, distance: 15.4
click at [675, 303] on div at bounding box center [655, 302] width 50 height 3
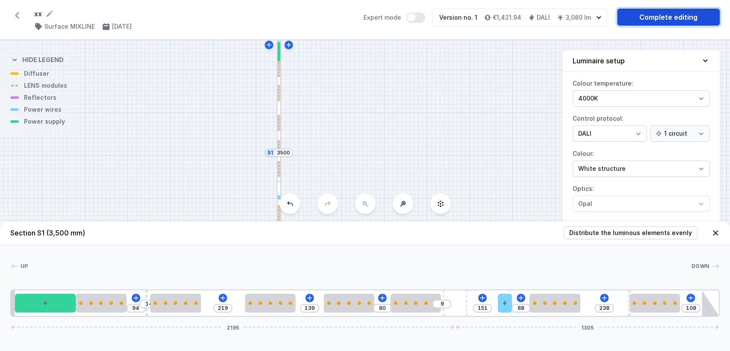
click at [670, 21] on link "Complete editing" at bounding box center [668, 17] width 103 height 17
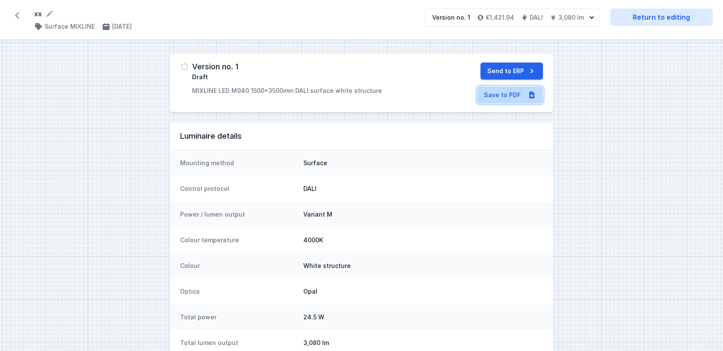
click at [509, 97] on link "Save to PDF" at bounding box center [510, 94] width 66 height 17
click at [503, 74] on button "Send to ERP" at bounding box center [511, 70] width 62 height 17
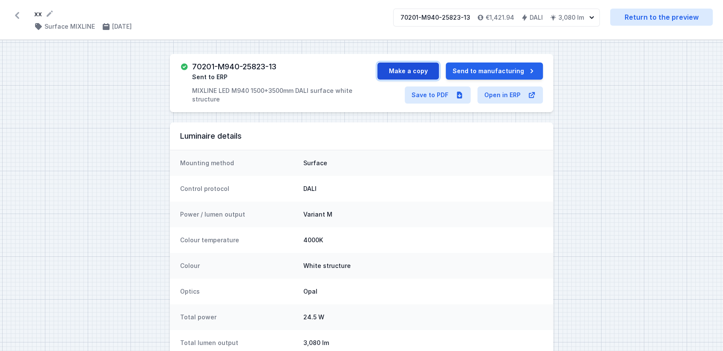
click at [417, 67] on button "Make a copy" at bounding box center [408, 70] width 62 height 17
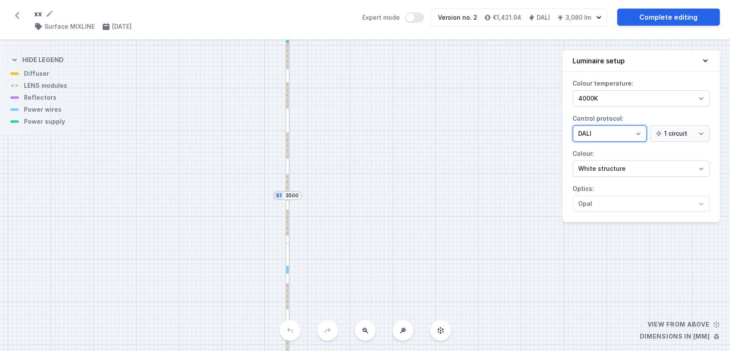
click at [595, 129] on select "On/Off SwitchDIM DALI AQsmart" at bounding box center [610, 133] width 74 height 16
click at [573, 125] on select "On/Off SwitchDIM DALI AQsmart" at bounding box center [610, 133] width 74 height 16
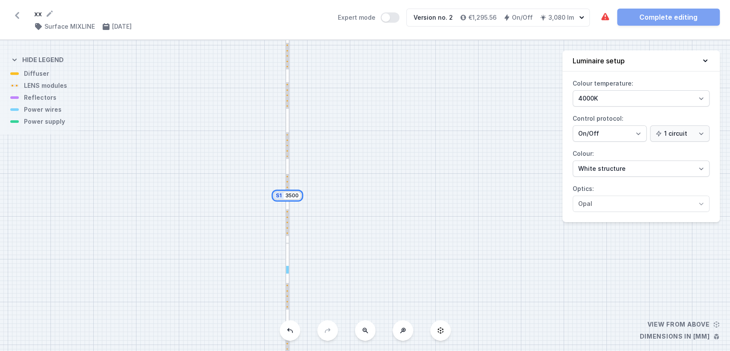
click at [297, 196] on input "3500" at bounding box center [292, 195] width 14 height 7
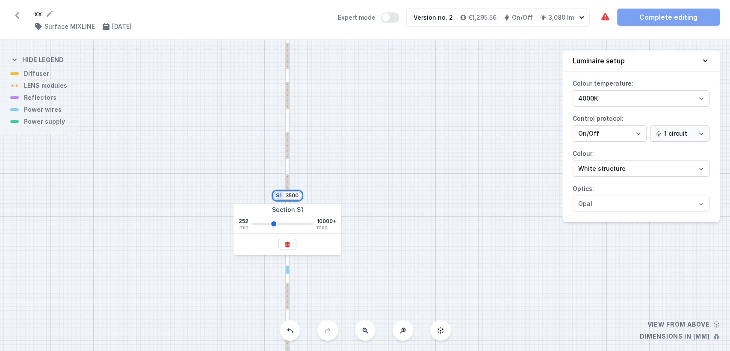
drag, startPoint x: 297, startPoint y: 196, endPoint x: 224, endPoint y: 183, distance: 74.3
click at [224, 183] on div "S2 1500 S1 3500" at bounding box center [365, 195] width 730 height 310
click at [417, 210] on div "S2 1500 S1 7500" at bounding box center [365, 195] width 730 height 310
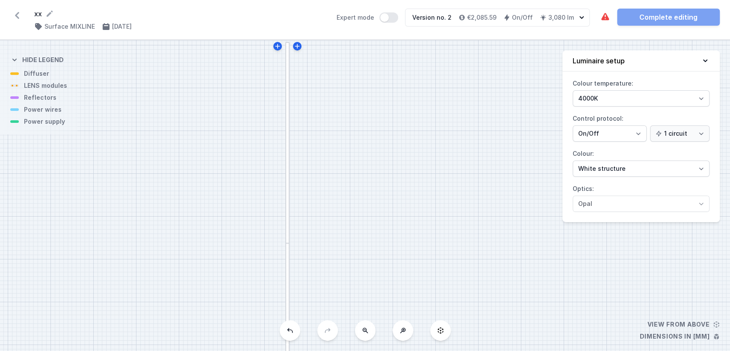
click at [284, 197] on div "S2 1500 S1 7500" at bounding box center [365, 195] width 730 height 310
click at [287, 197] on div at bounding box center [287, 142] width 5 height 201
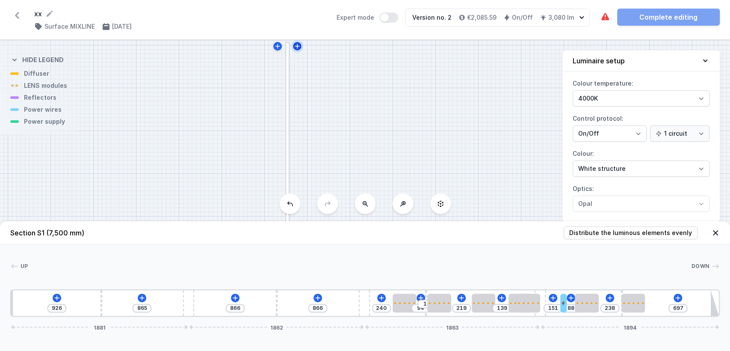
click at [300, 48] on icon at bounding box center [297, 46] width 7 height 7
click at [367, 201] on icon at bounding box center [365, 203] width 7 height 7
click at [717, 231] on icon at bounding box center [715, 232] width 5 height 5
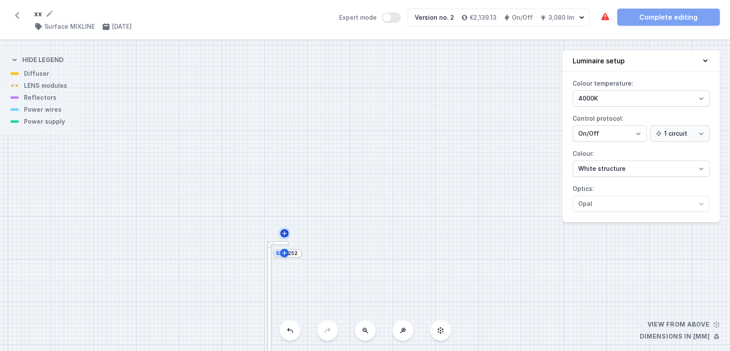
click at [284, 234] on icon at bounding box center [284, 233] width 5 height 5
click at [299, 226] on icon at bounding box center [297, 227] width 7 height 7
click at [285, 234] on icon at bounding box center [284, 233] width 7 height 7
click at [296, 236] on input "252" at bounding box center [293, 236] width 14 height 7
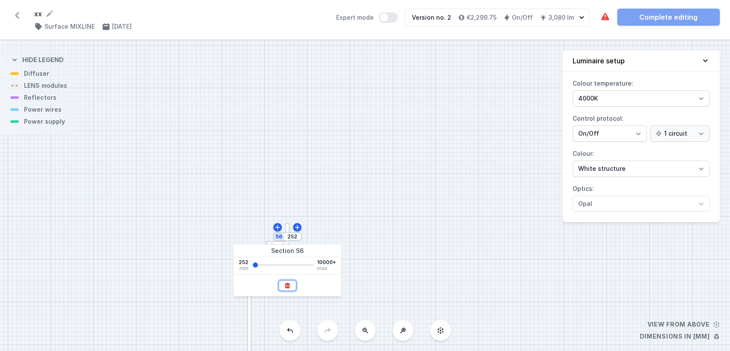
click at [286, 283] on icon at bounding box center [287, 285] width 7 height 7
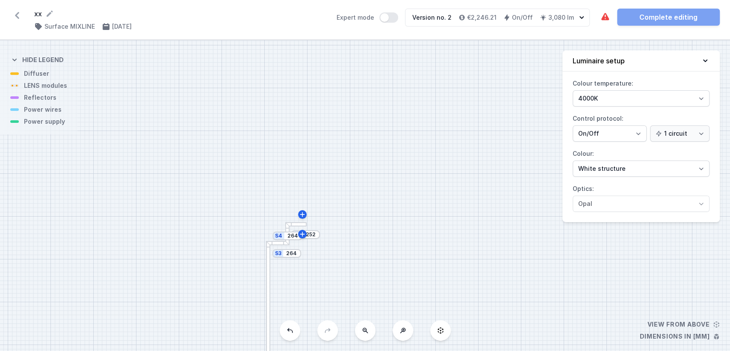
click at [301, 224] on div at bounding box center [295, 224] width 21 height 4
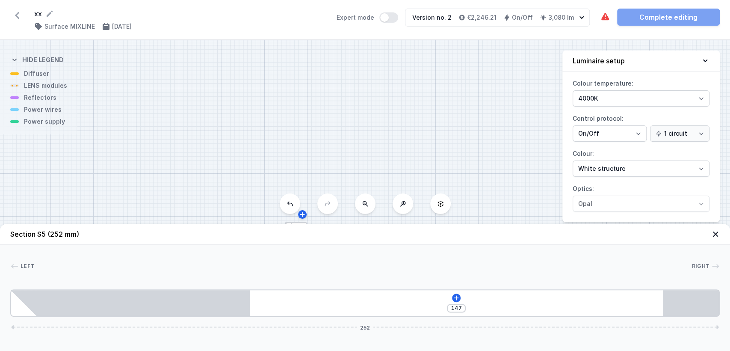
click at [715, 235] on icon at bounding box center [715, 234] width 9 height 9
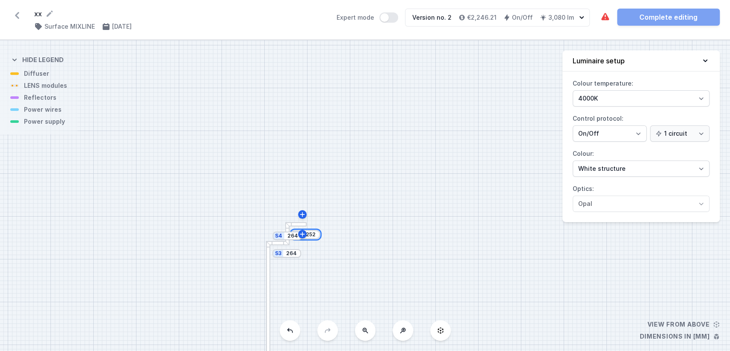
click at [313, 235] on input "252" at bounding box center [311, 234] width 14 height 7
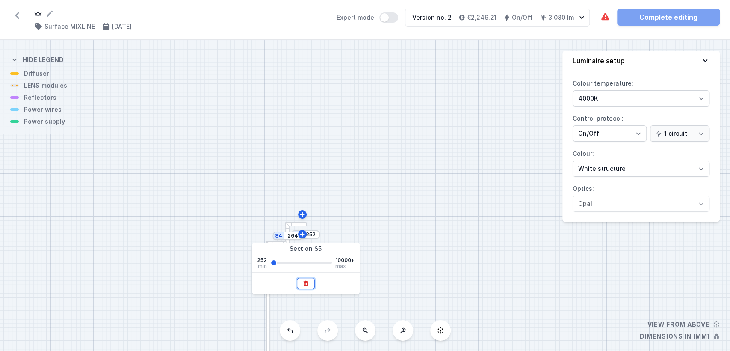
click at [304, 282] on icon at bounding box center [305, 283] width 7 height 7
